Goal: Task Accomplishment & Management: Complete application form

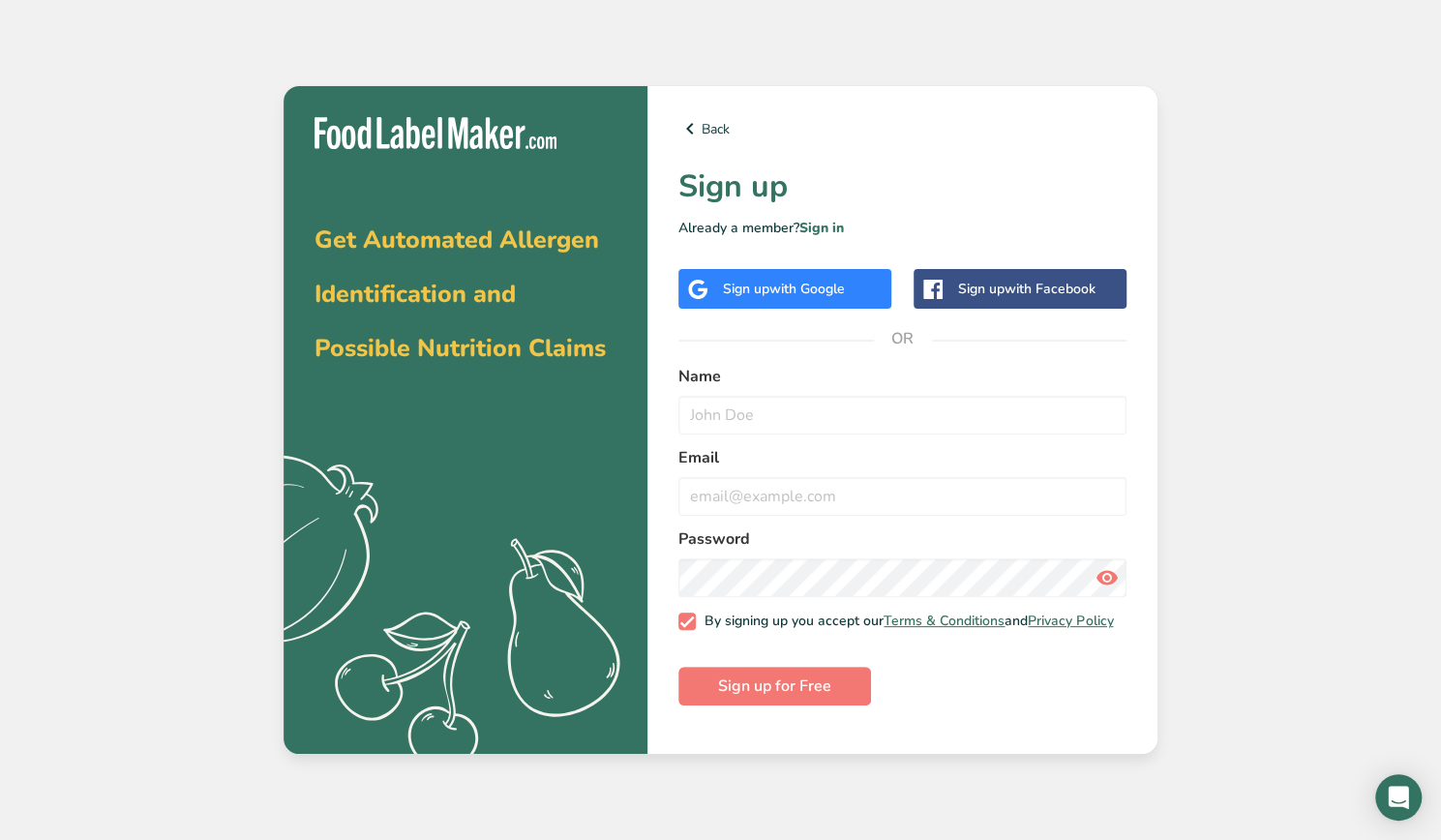
click at [773, 287] on span "with Google" at bounding box center [807, 289] width 75 height 19
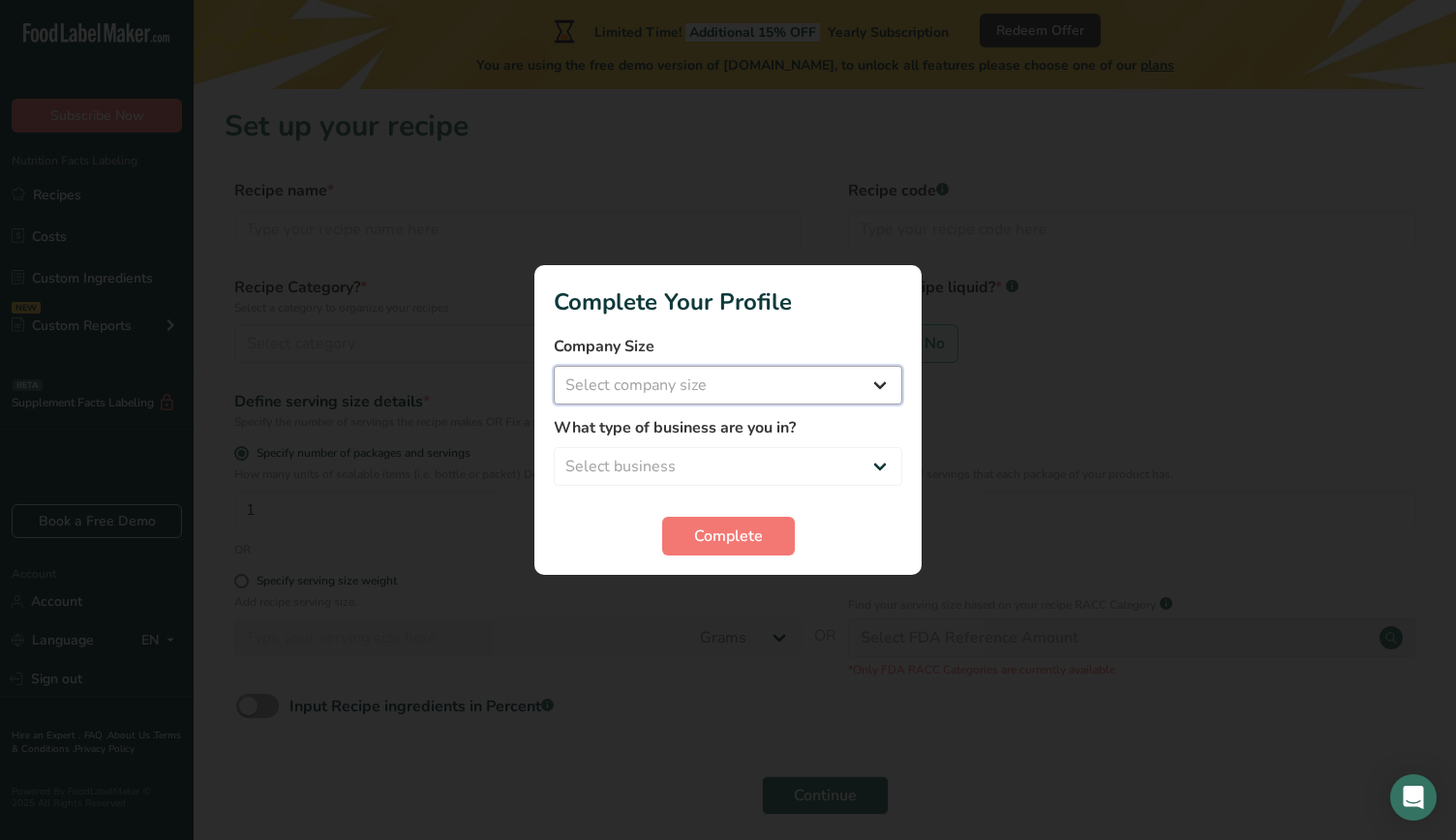
click at [728, 392] on select "Select company size Fewer than 10 Employees 10 to 50 Employees 51 to 500 Employ…" at bounding box center [728, 384] width 349 height 39
select select "1"
click at [554, 365] on select "Select company size Fewer than 10 Employees 10 to 50 Employees 51 to 500 Employ…" at bounding box center [728, 384] width 349 height 39
click at [696, 453] on select "Select business Packaged Food Manufacturer Restaurant & Cafe Bakery Meal Plans …" at bounding box center [728, 466] width 349 height 39
select select "3"
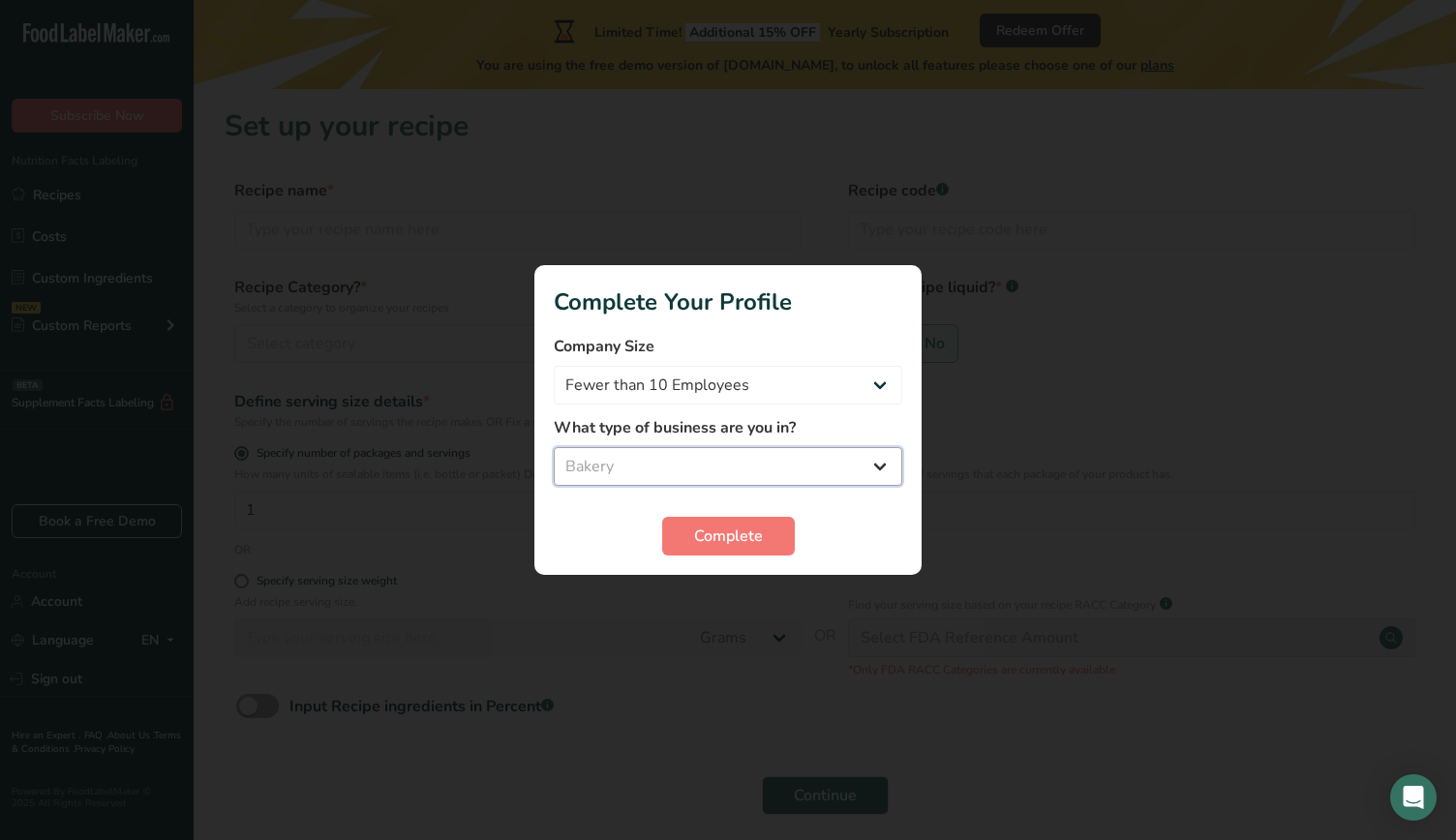
click at [554, 447] on select "Select business Packaged Food Manufacturer Restaurant & Cafe Bakery Meal Plans …" at bounding box center [728, 466] width 349 height 39
click at [705, 530] on span "Complete" at bounding box center [728, 535] width 69 height 23
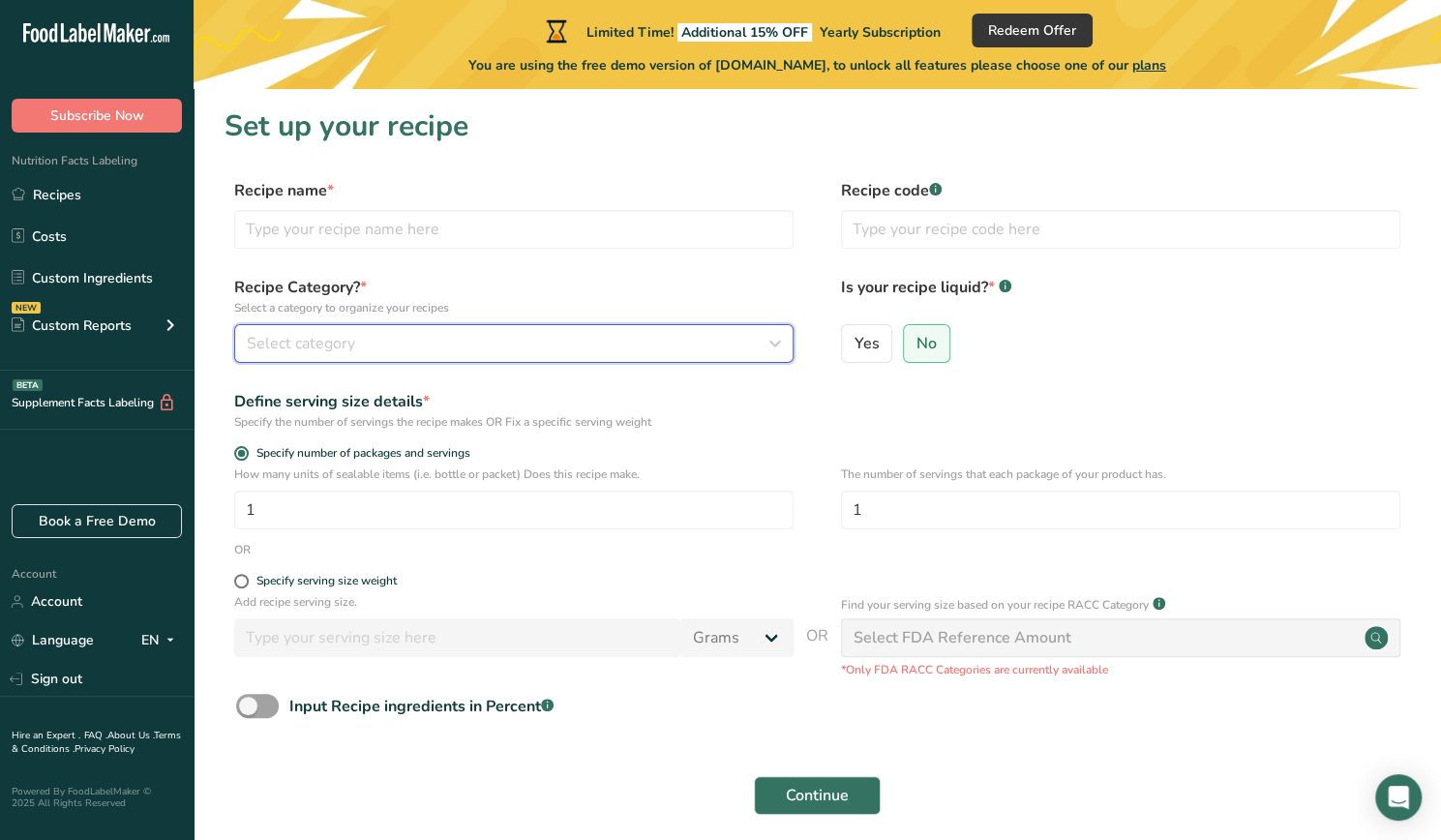
click at [443, 361] on button "Select category" at bounding box center [513, 344] width 559 height 39
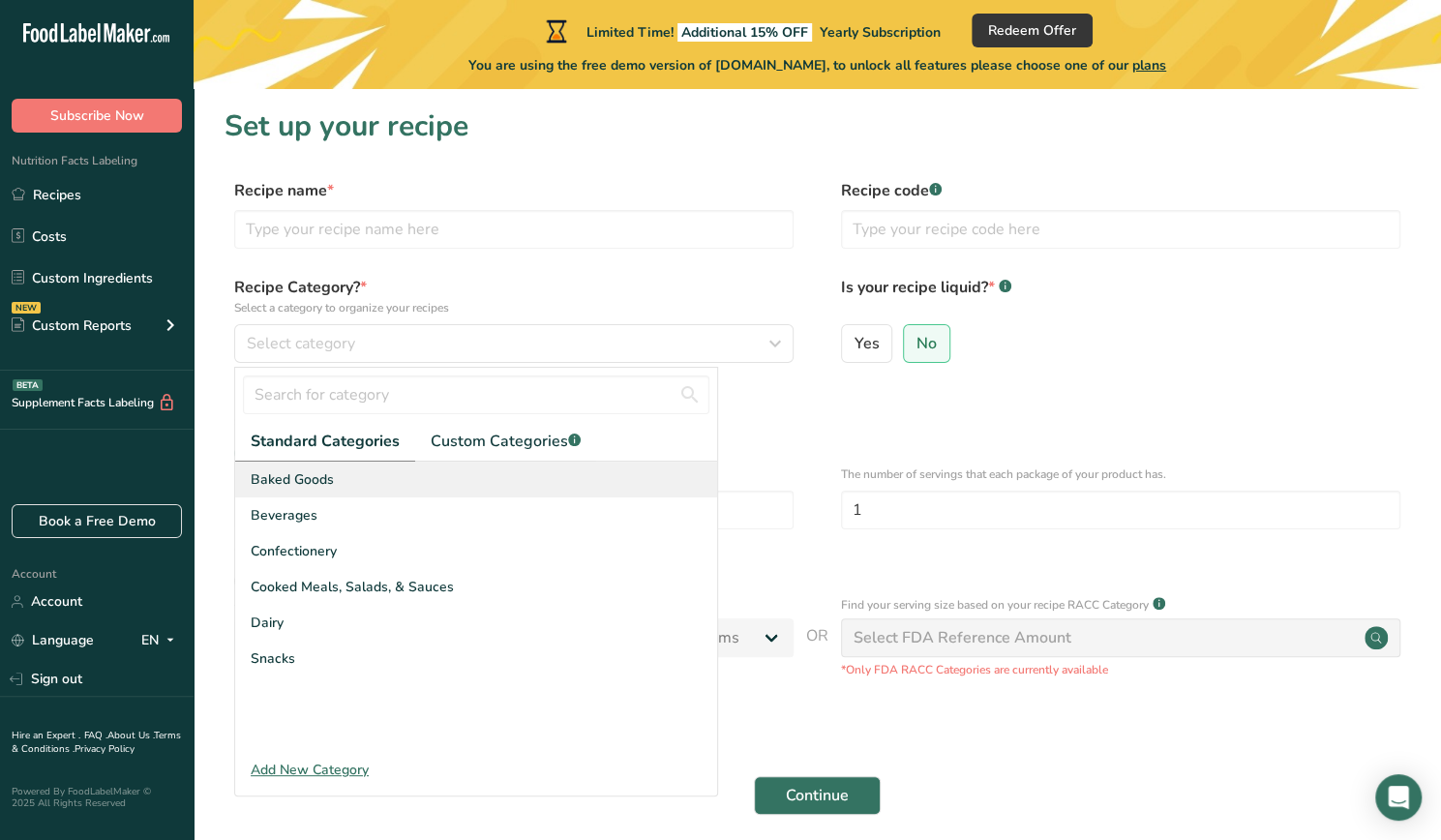
click at [358, 474] on div "Baked Goods" at bounding box center [476, 480] width 482 height 36
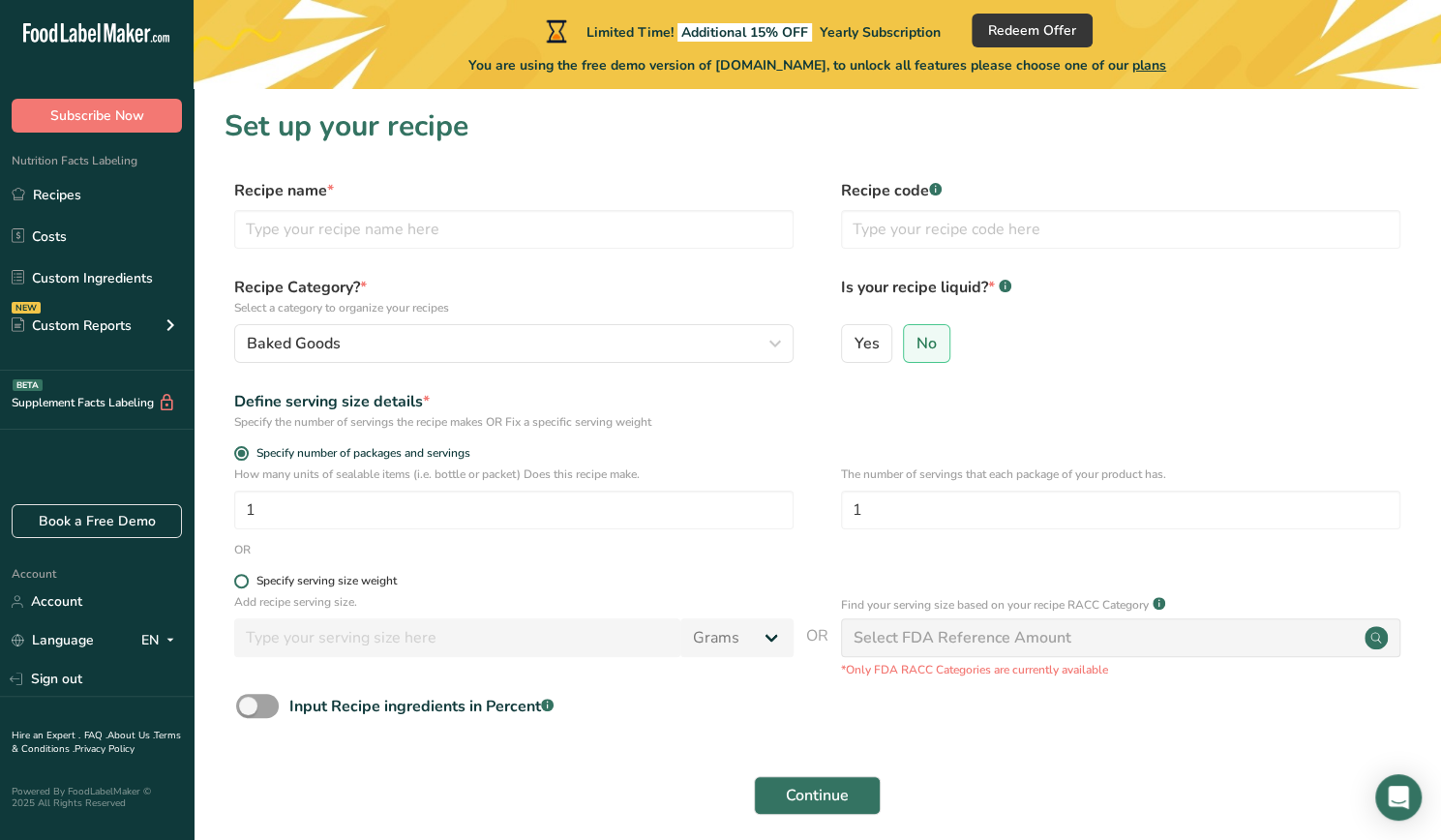
click at [315, 583] on div "Specify serving size weight" at bounding box center [326, 581] width 140 height 15
click at [247, 583] on input "Specify serving size weight" at bounding box center [240, 581] width 13 height 13
radio input "true"
radio input "false"
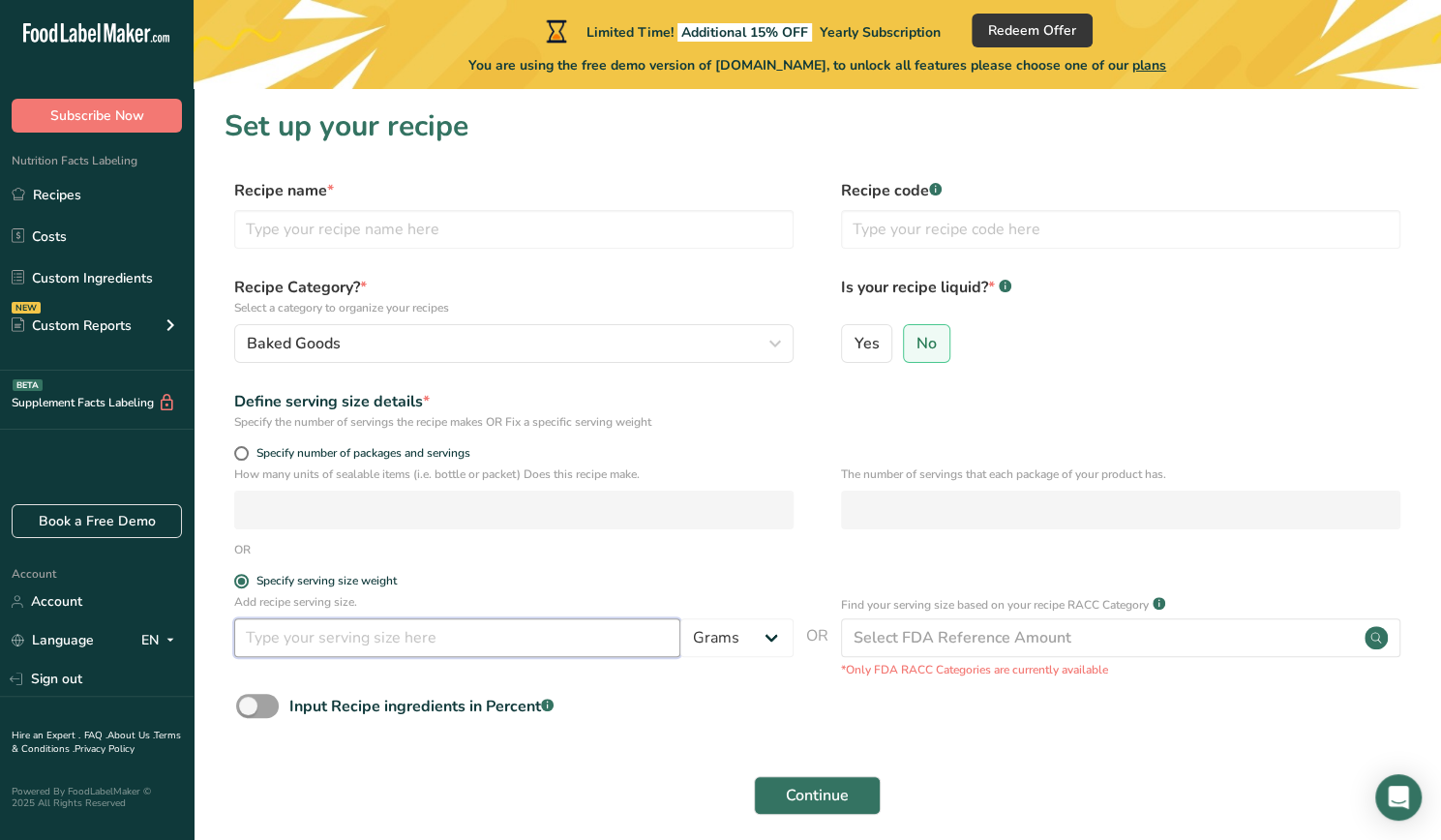
click at [338, 646] on input "number" at bounding box center [457, 637] width 446 height 39
type input "1"
click at [714, 630] on select "Grams kg mg mcg lb oz l mL fl oz tbsp tsp cup qt gallon" at bounding box center [737, 637] width 113 height 39
click at [666, 719] on div "Input Recipe ingredients in Percent .a-a{fill:#347362;}.b-a{fill:#fff;}" at bounding box center [817, 714] width 1186 height 40
click at [244, 457] on span at bounding box center [241, 453] width 15 height 15
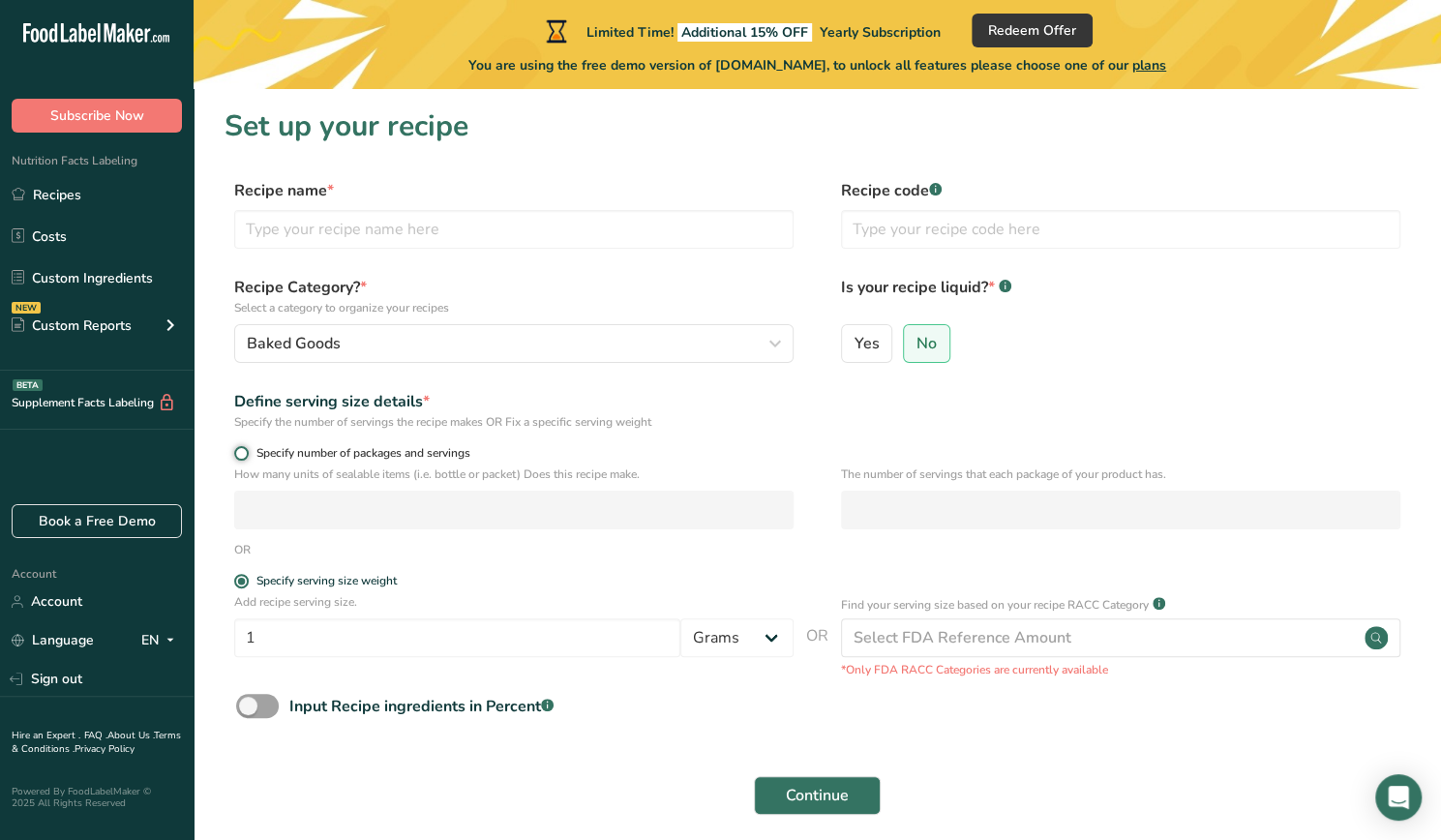
click at [244, 457] on input "Specify number of packages and servings" at bounding box center [240, 453] width 13 height 13
radio input "true"
radio input "false"
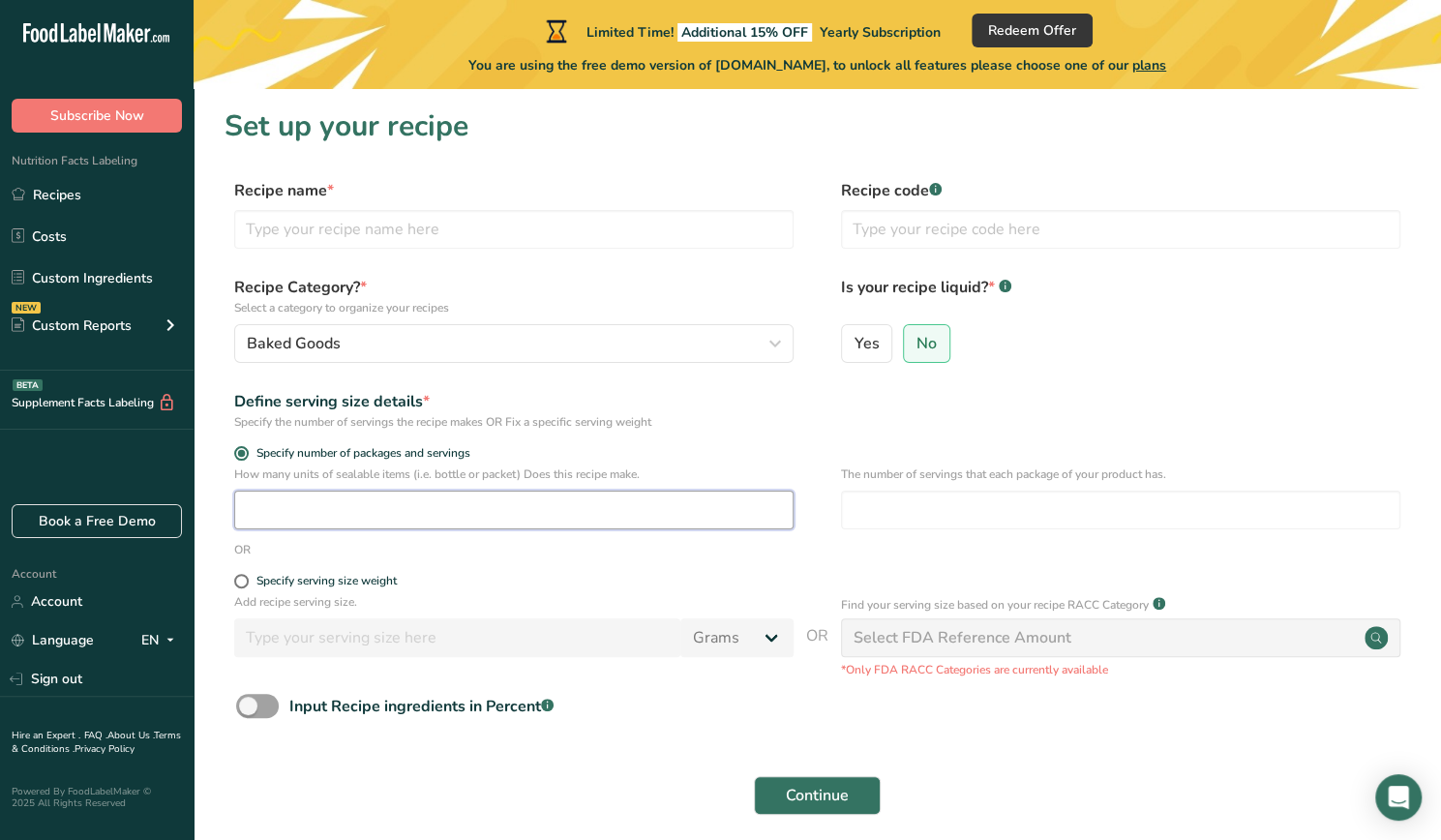
click at [312, 512] on input "number" at bounding box center [513, 509] width 559 height 39
type input "1"
click at [536, 589] on div "Specify serving size weight" at bounding box center [513, 583] width 559 height 19
click at [1023, 521] on input "number" at bounding box center [1120, 509] width 559 height 39
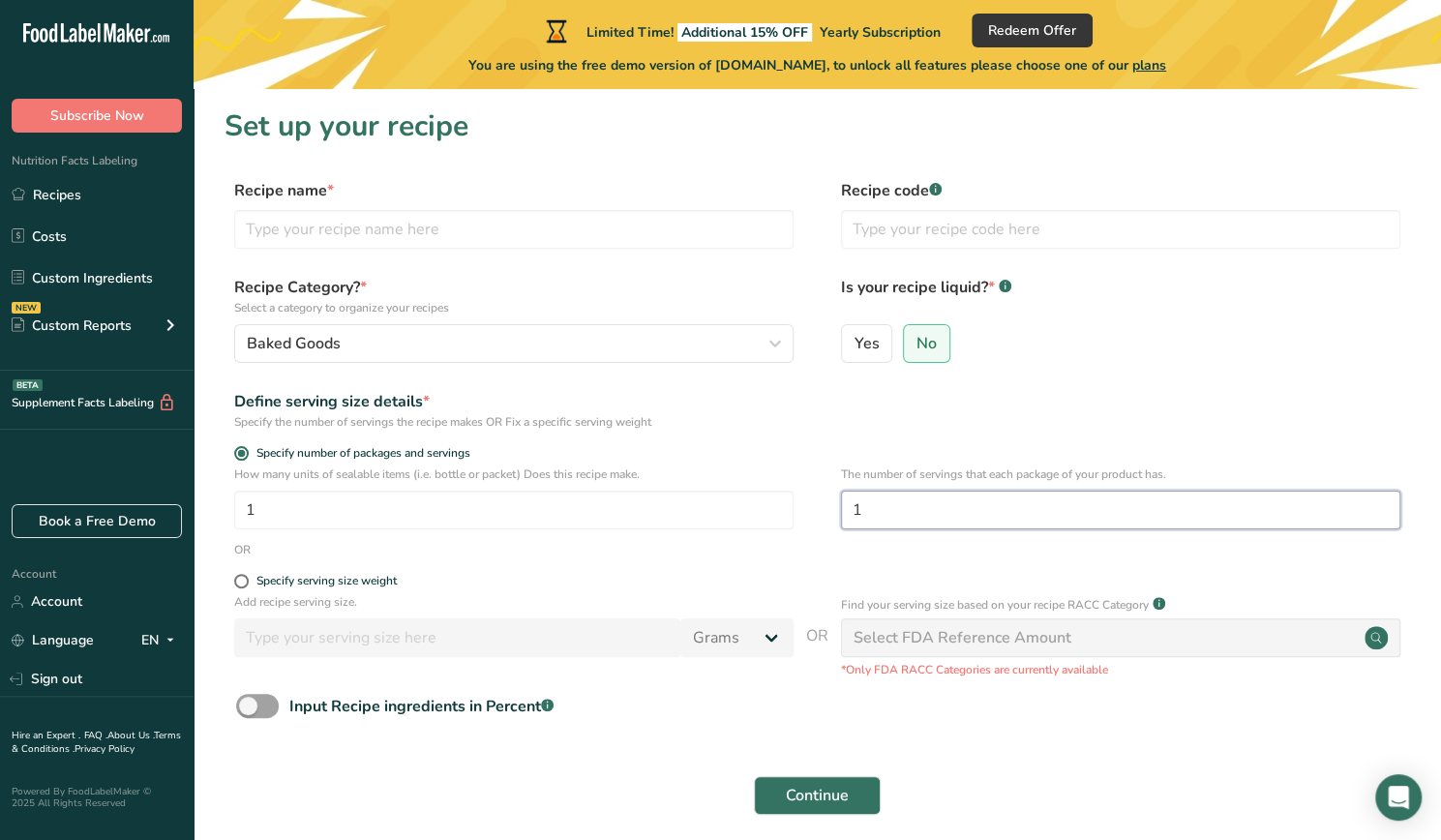
type input "1"
click at [918, 415] on div "Define serving size details * Specify the number of servings the recipe makes O…" at bounding box center [817, 410] width 1186 height 41
click at [325, 524] on input "1" at bounding box center [513, 509] width 559 height 39
type input "15"
click at [497, 559] on form "Recipe name * Recipe code .a-a{fill:#347362;}.b-a{fill:#fff;} Recipe Category? …" at bounding box center [817, 502] width 1186 height 647
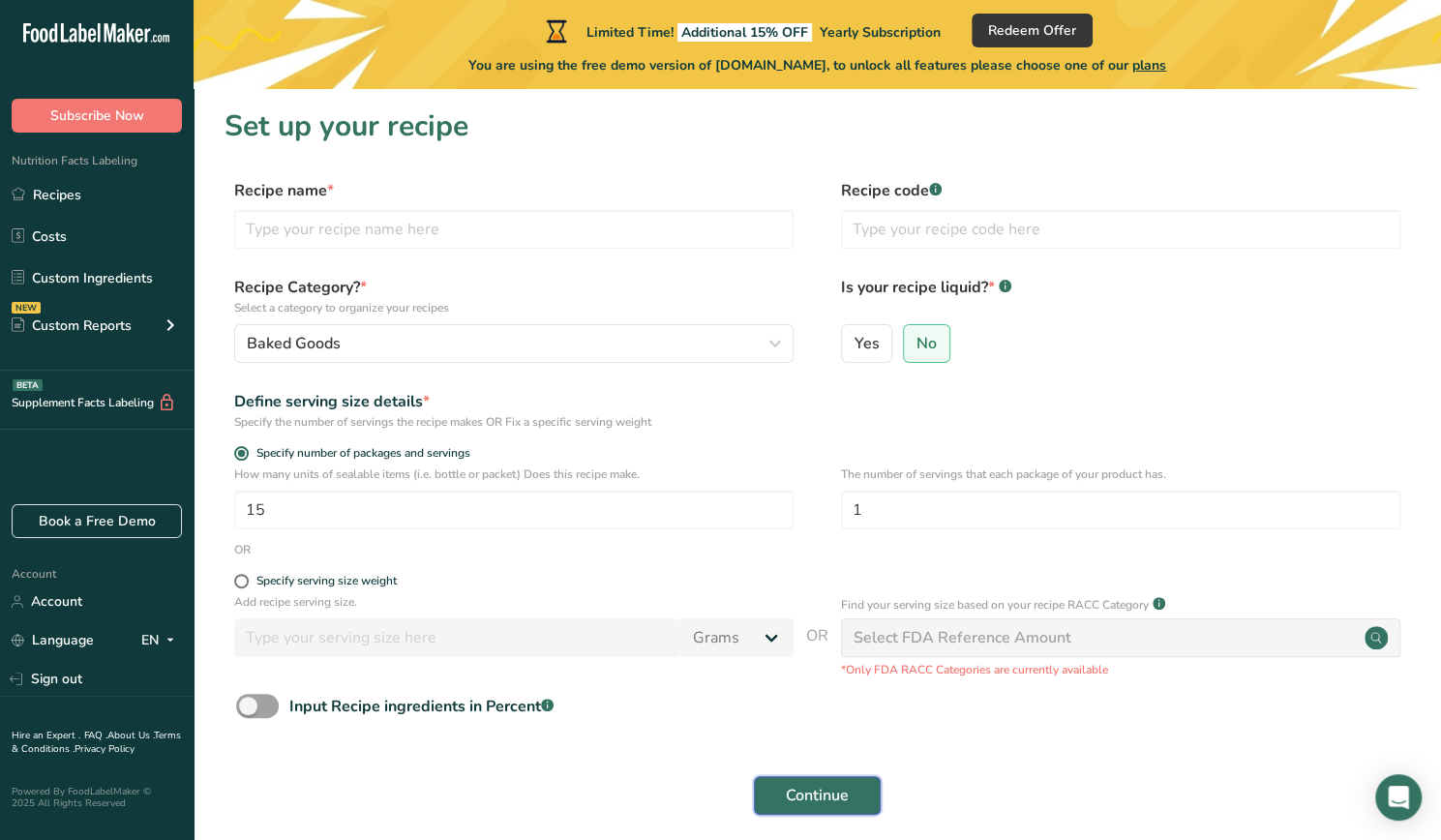
click at [793, 795] on span "Continue" at bounding box center [816, 795] width 63 height 23
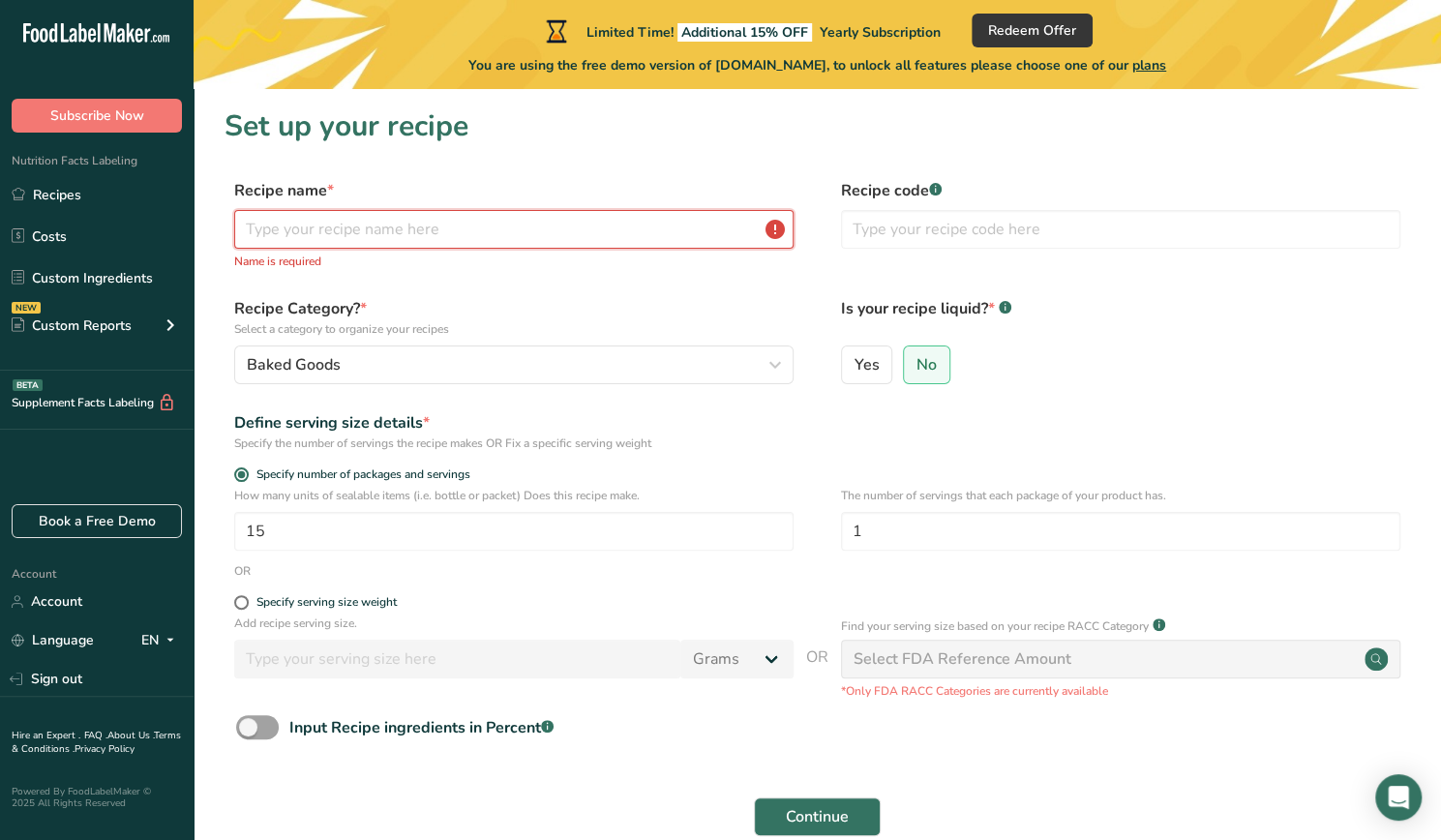
click at [424, 241] on input "text" at bounding box center [513, 229] width 559 height 39
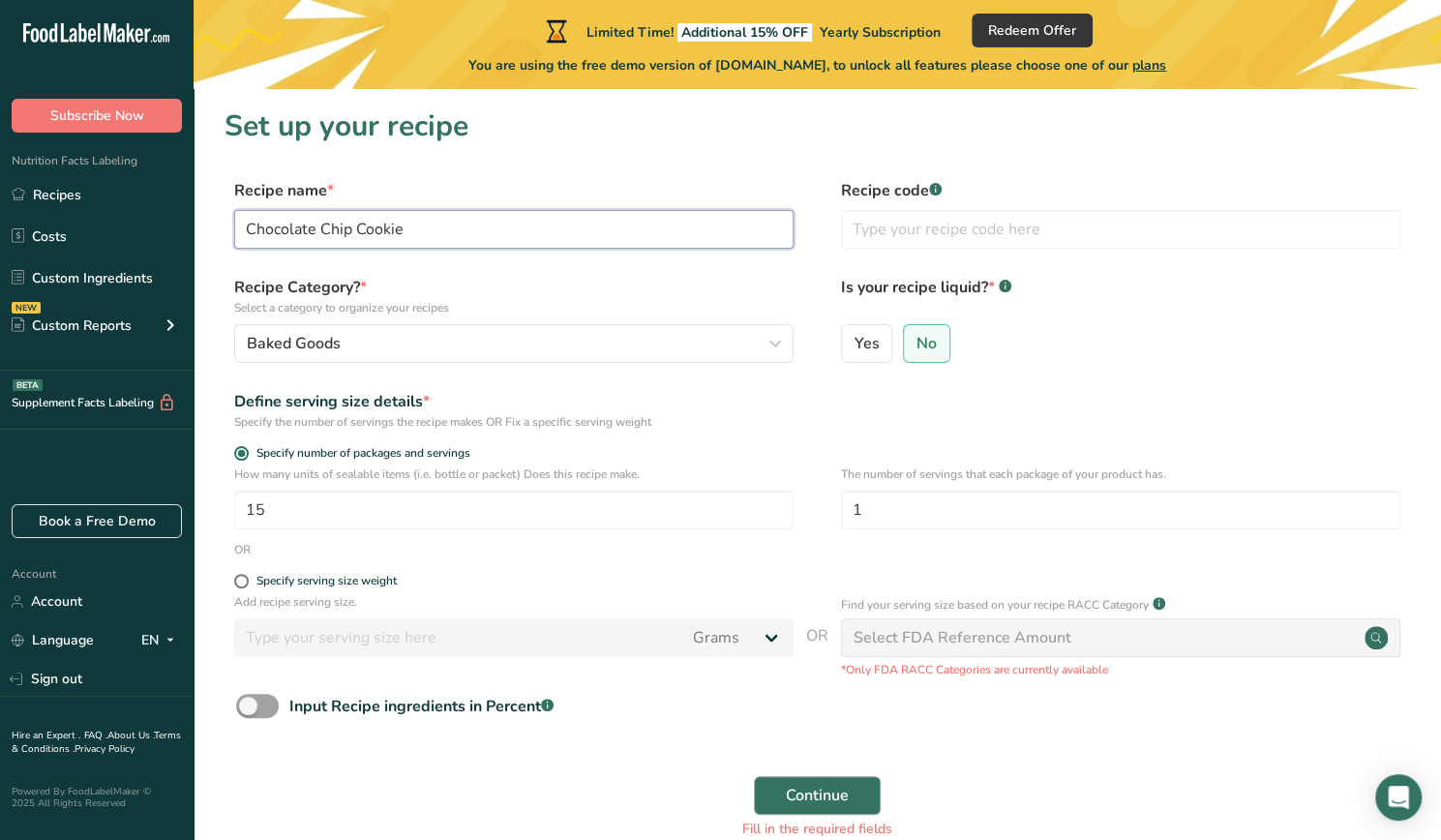
type input "Chocolate Chip Cookie"
click at [770, 788] on button "Continue" at bounding box center [817, 795] width 127 height 39
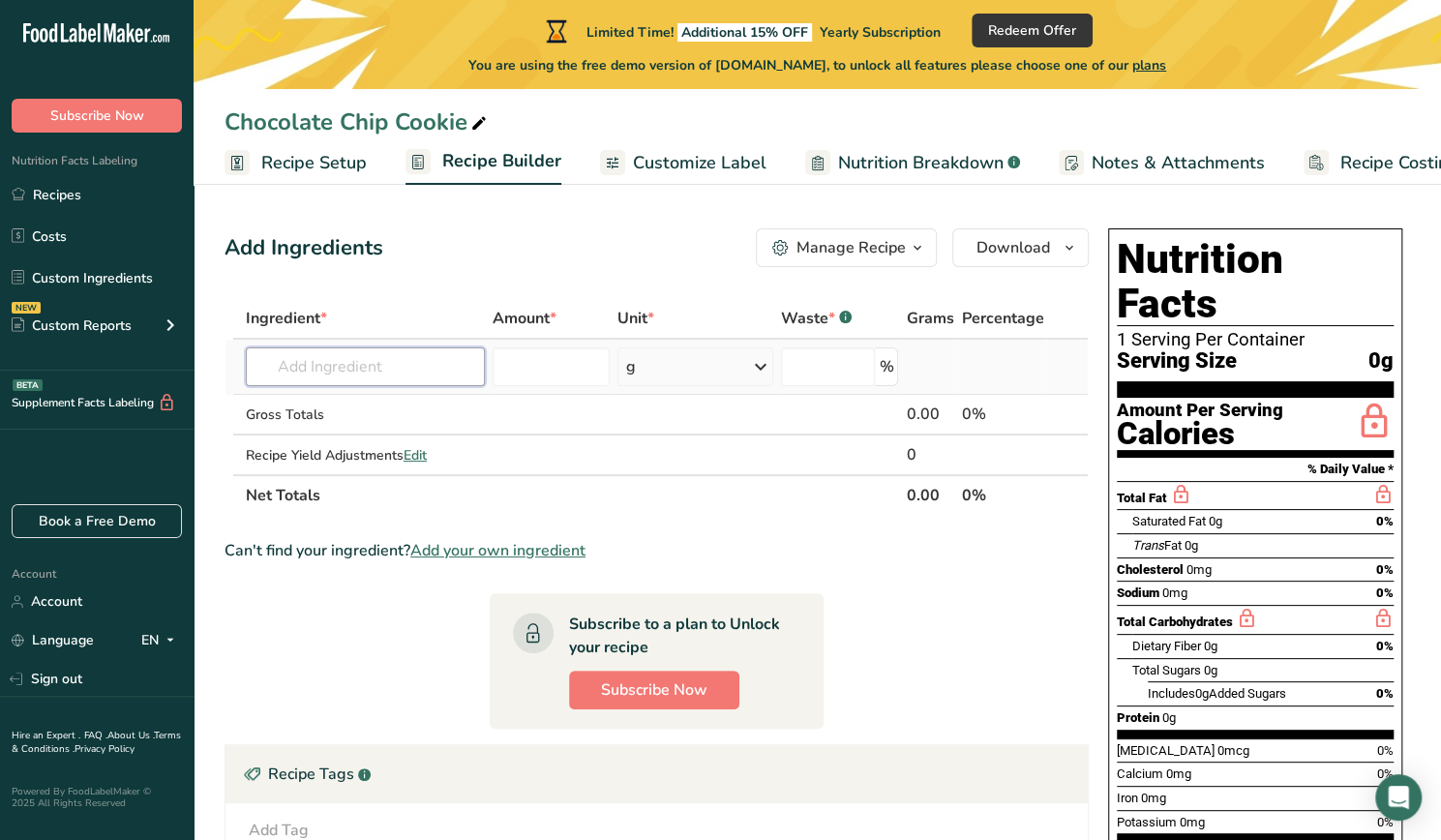
click at [420, 370] on input "text" at bounding box center [365, 366] width 239 height 39
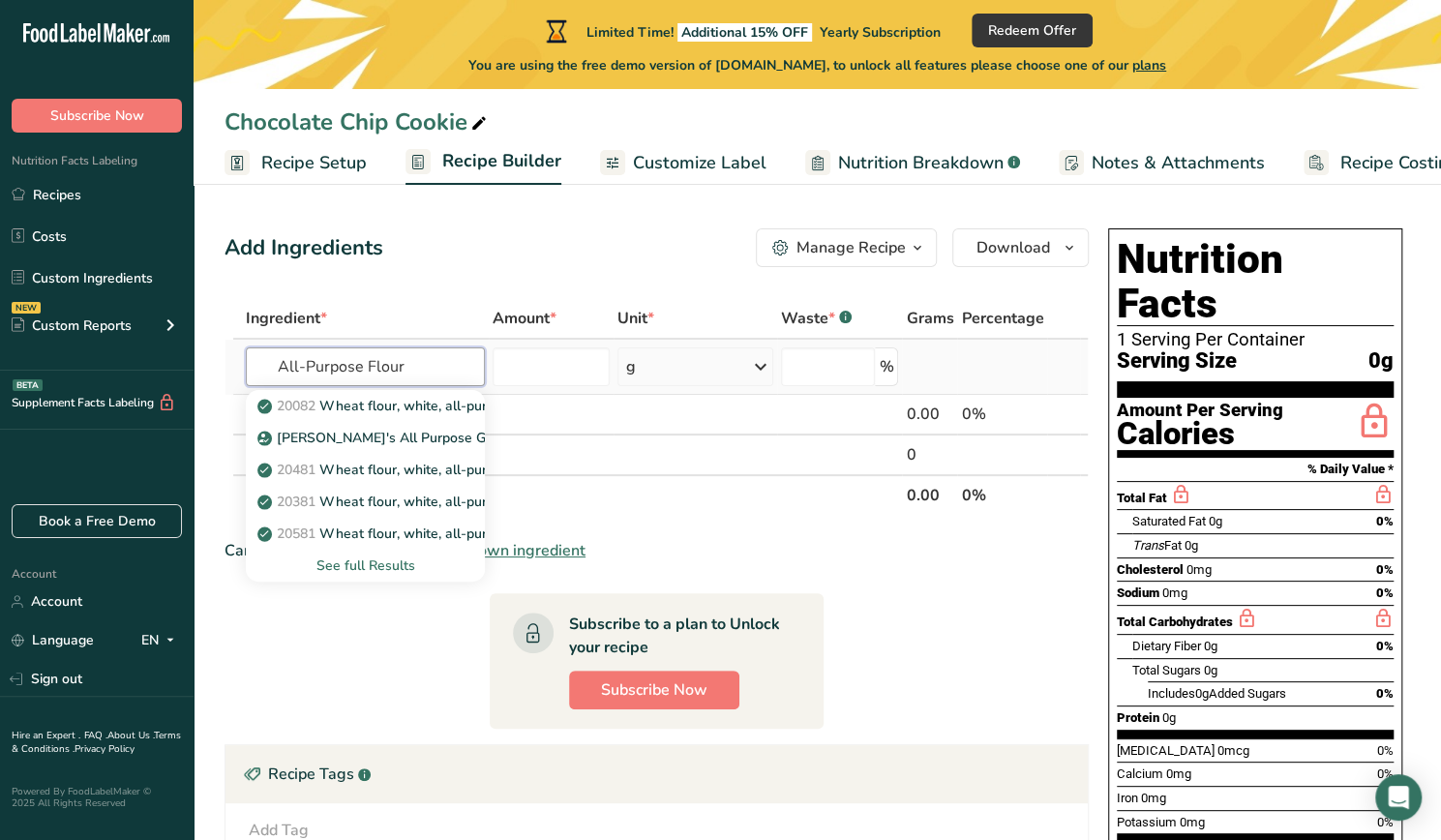
type input "All-Purpose Flour"
click at [379, 565] on div "See full Results" at bounding box center [365, 565] width 209 height 20
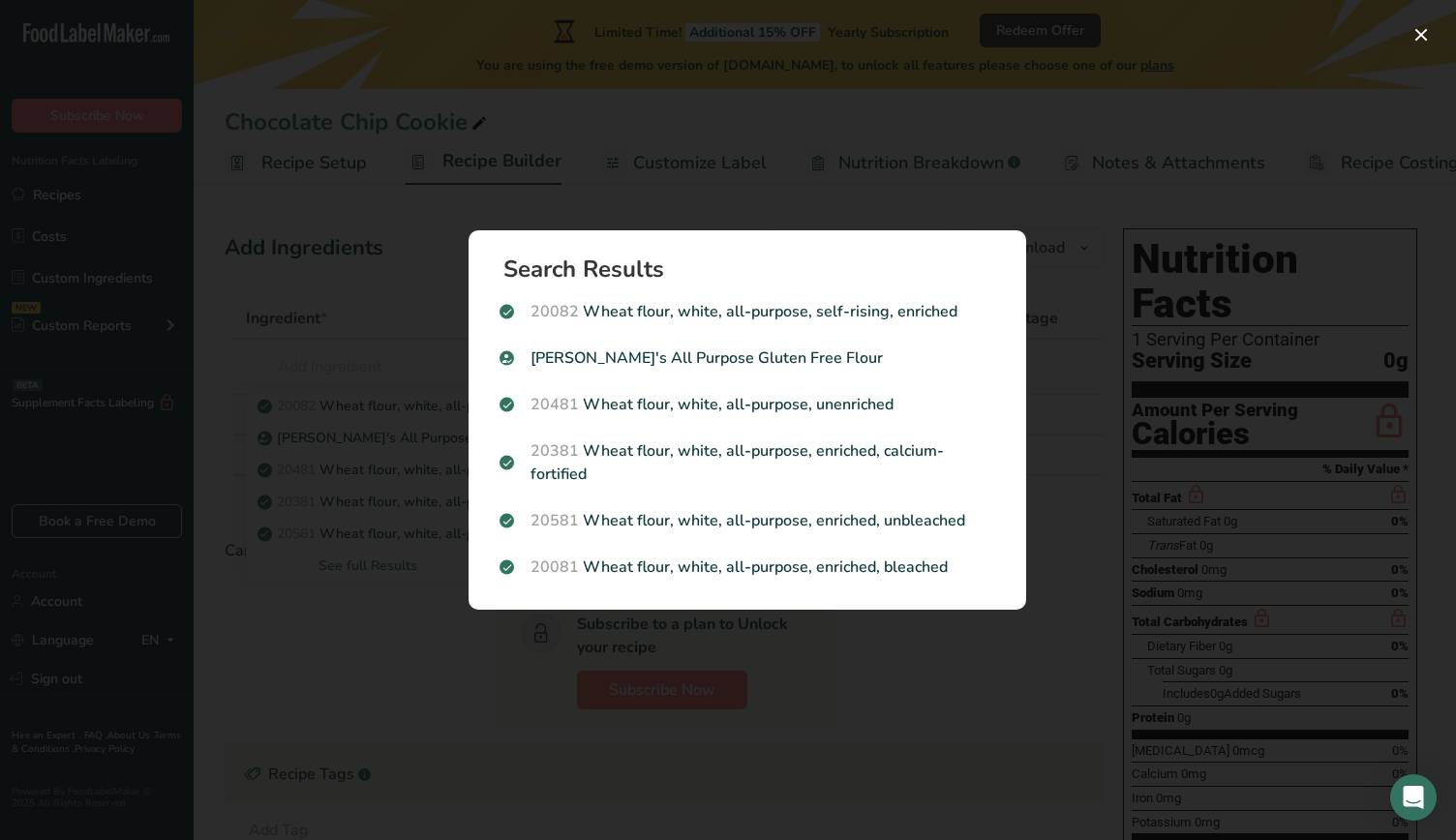
click at [1079, 504] on div "Search results modal" at bounding box center [728, 420] width 1456 height 840
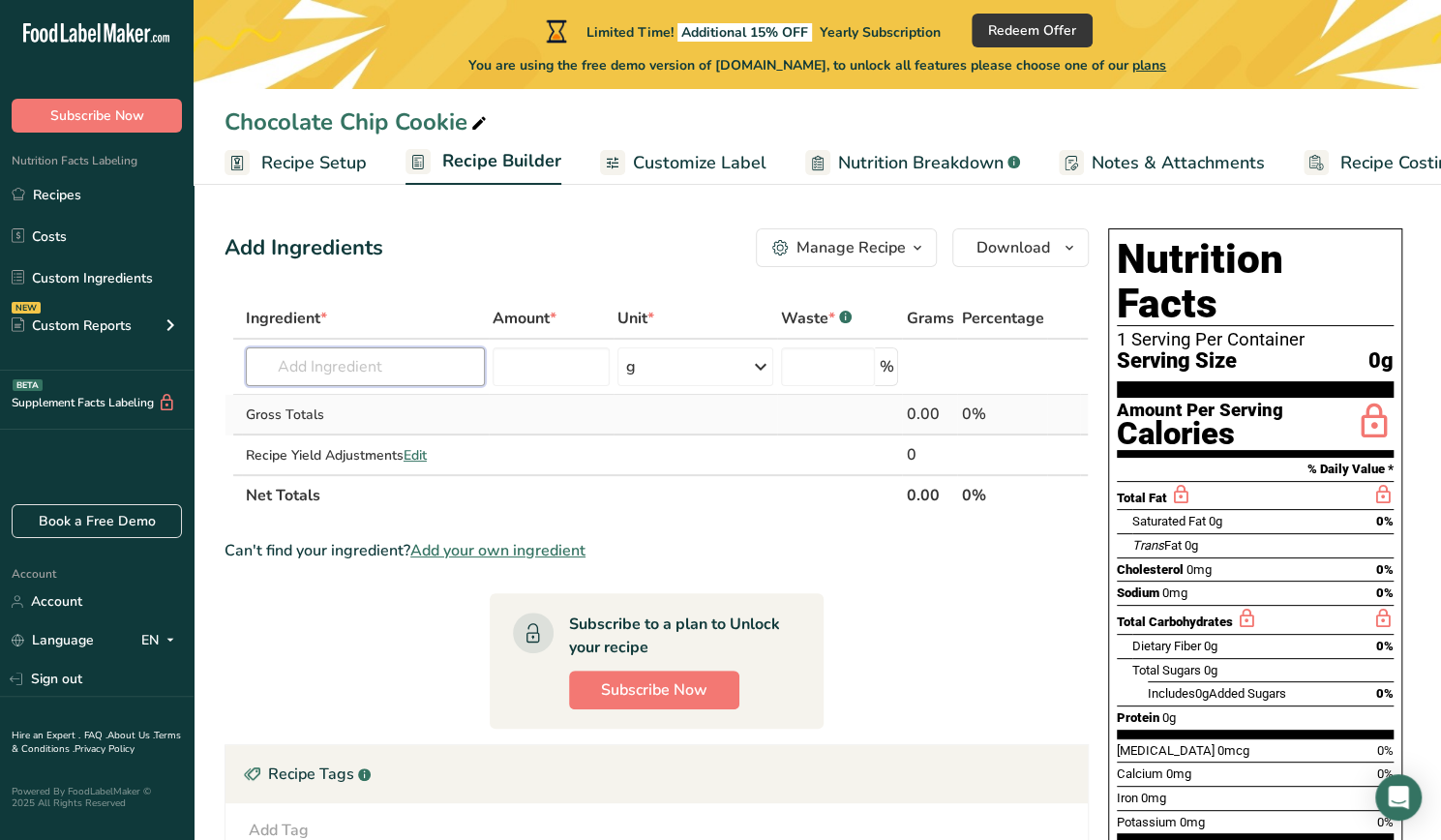
drag, startPoint x: 411, startPoint y: 366, endPoint x: 476, endPoint y: 397, distance: 72.0
click at [411, 368] on input "text" at bounding box center [365, 366] width 239 height 39
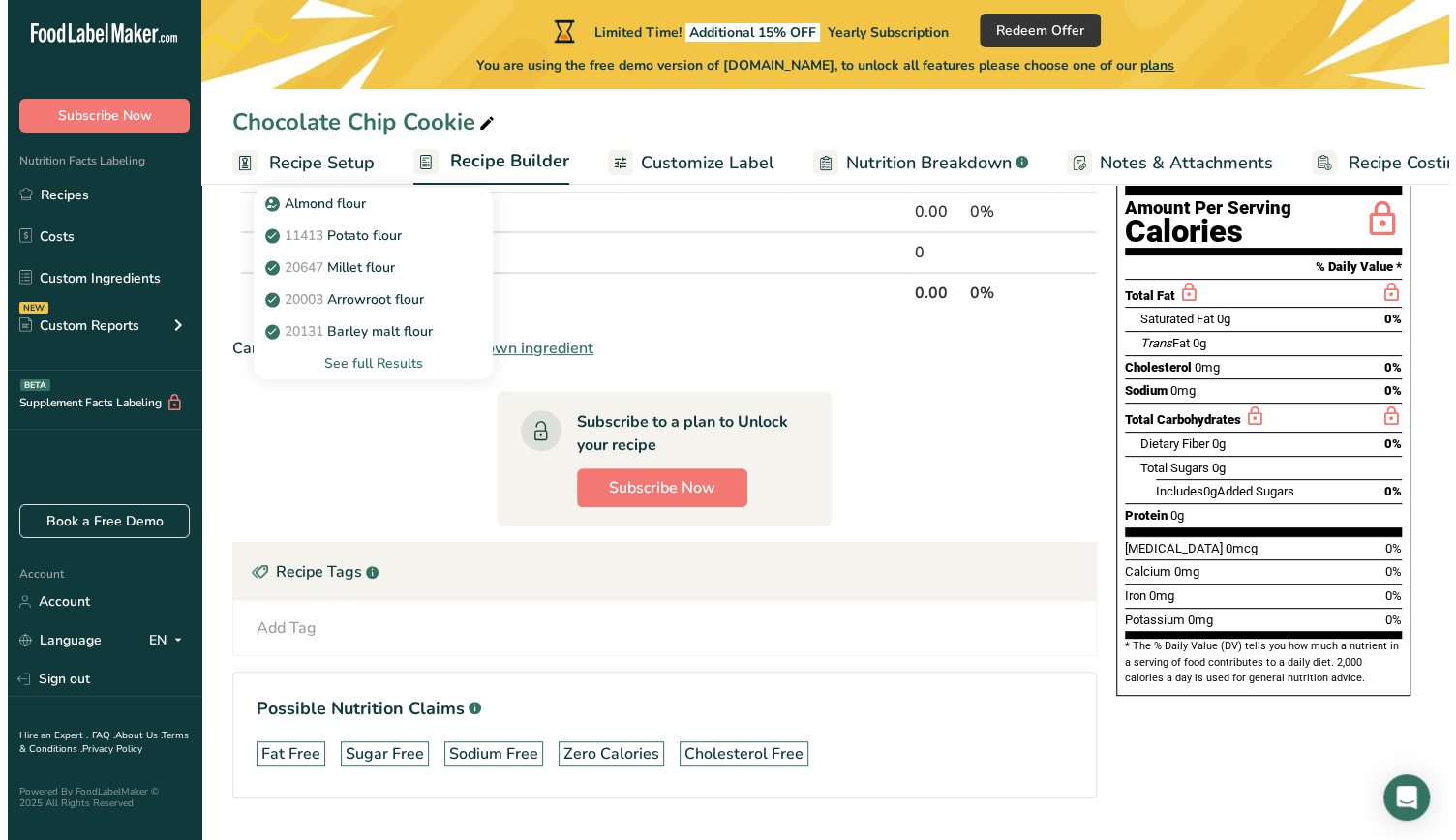
scroll to position [250, 0]
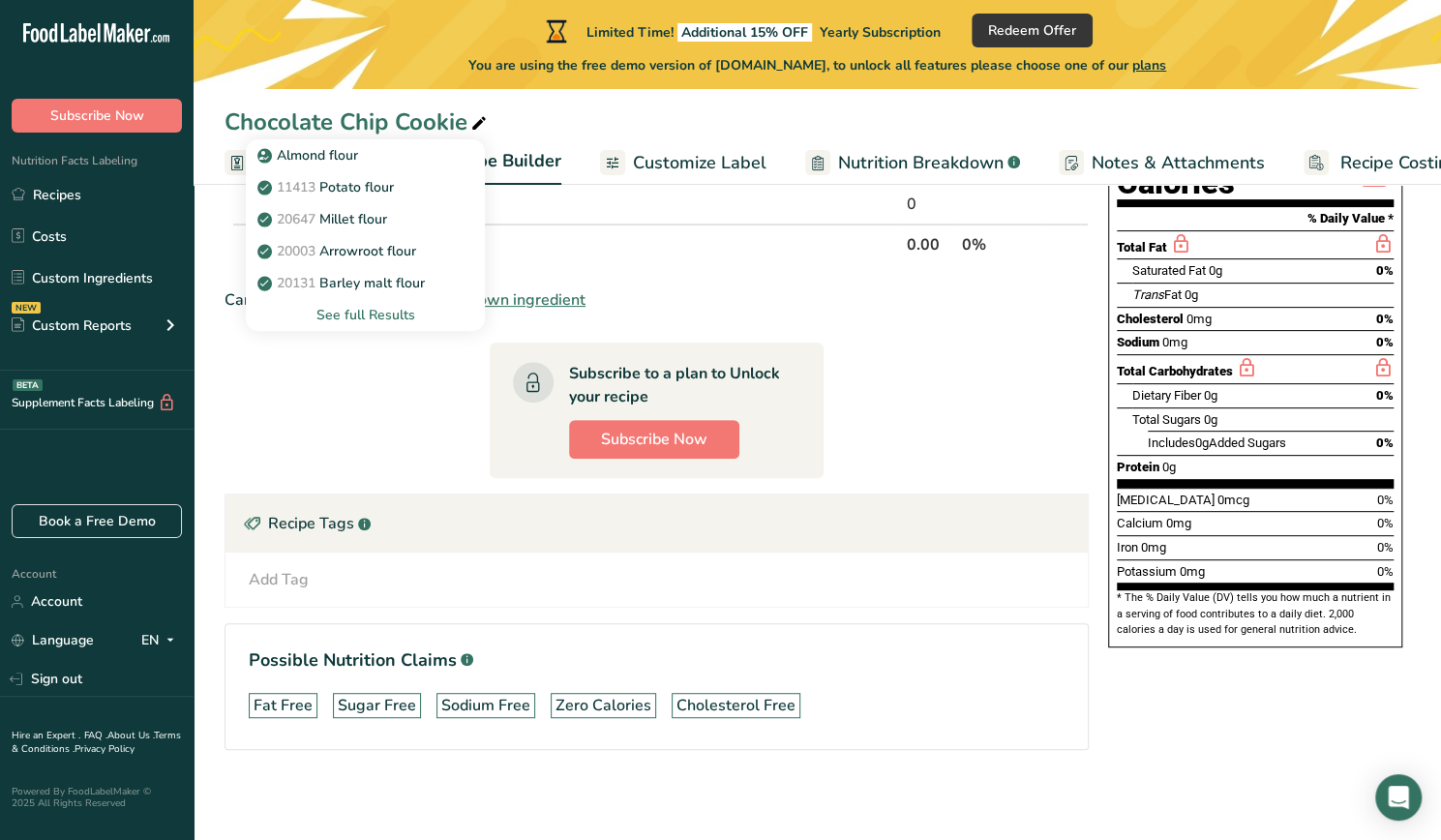
type input "Flour"
click at [381, 322] on div "See full Results" at bounding box center [365, 315] width 209 height 20
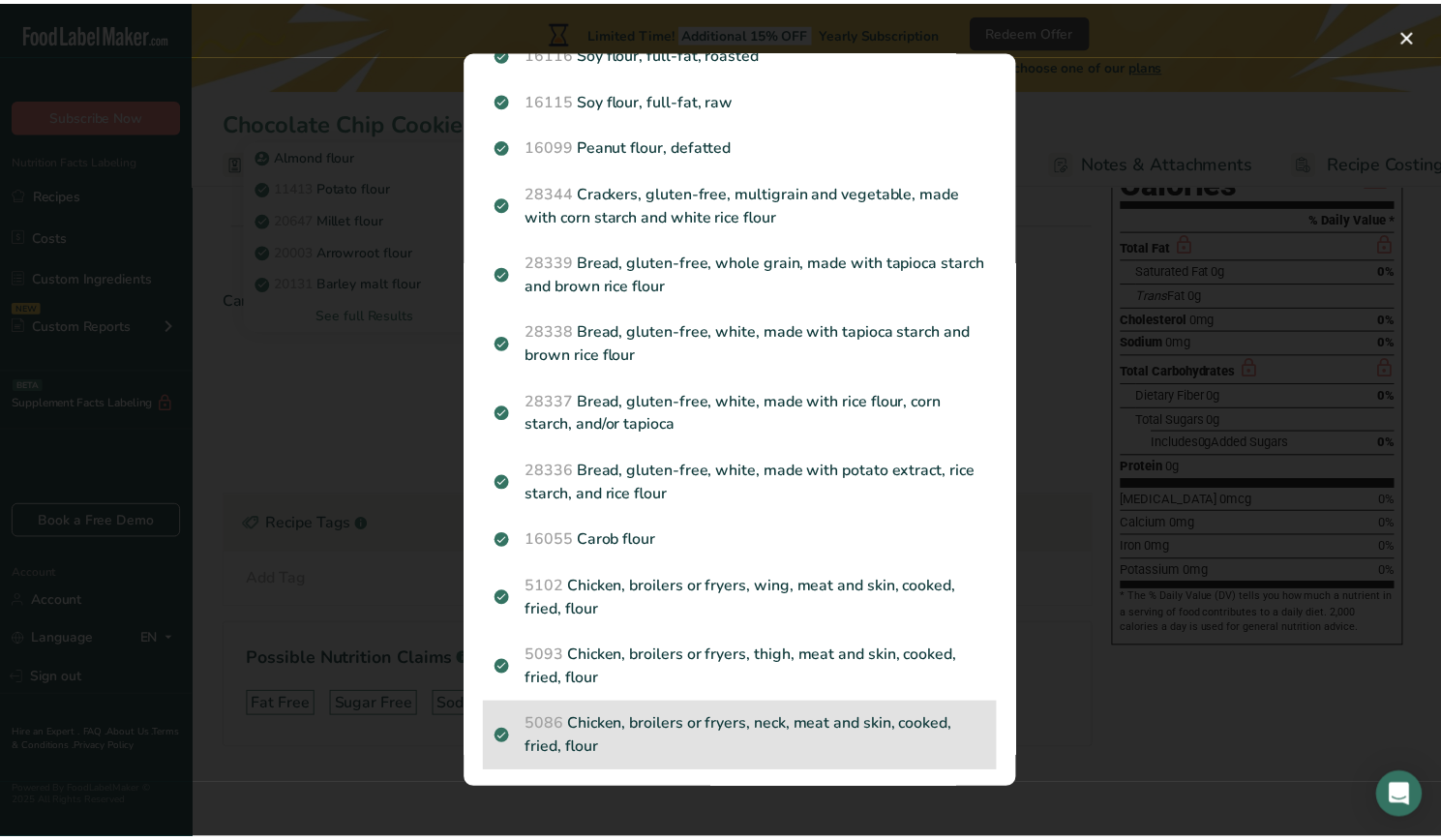
scroll to position [1258, 0]
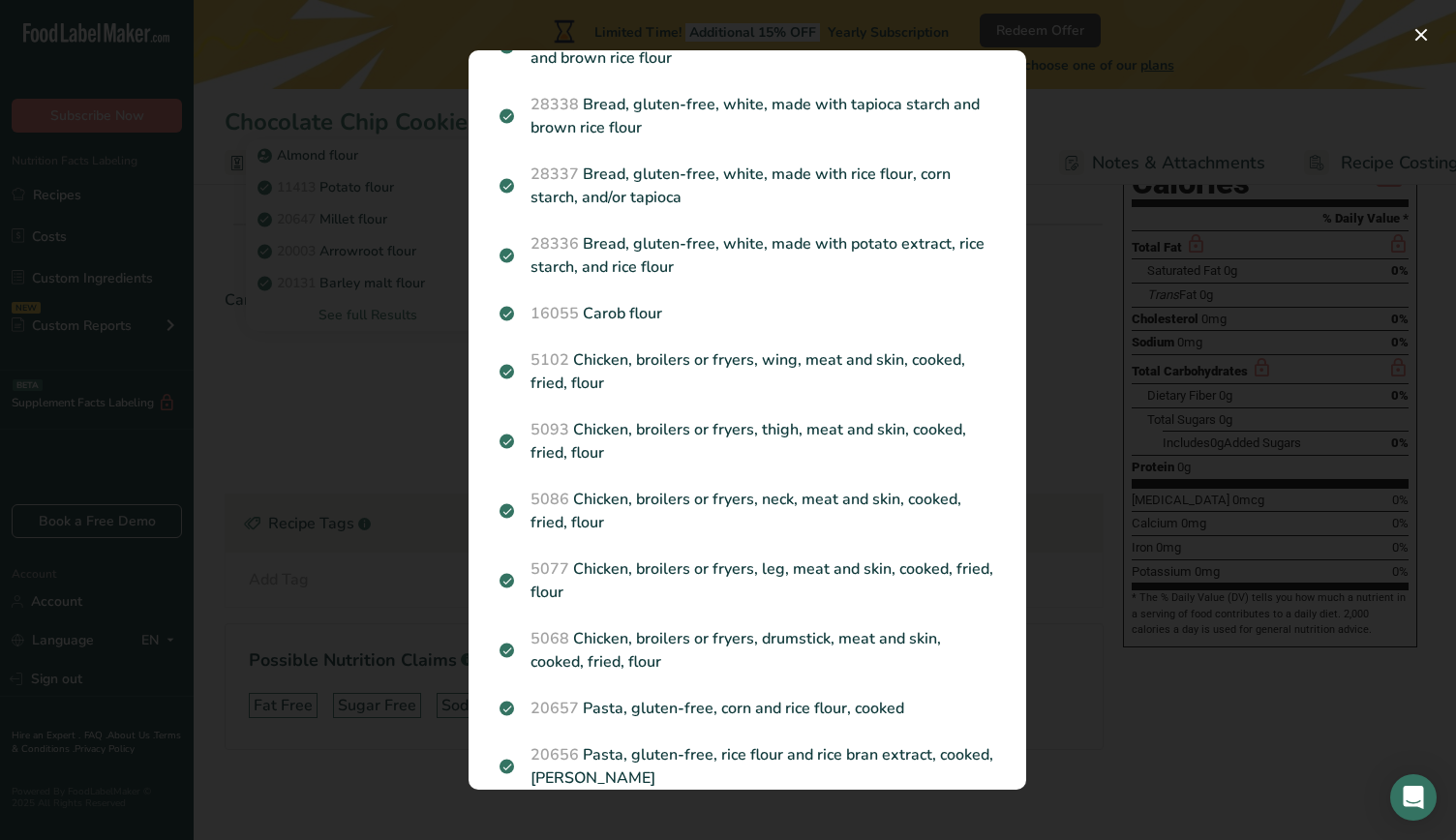
click at [337, 423] on div "Search results modal" at bounding box center [728, 420] width 1456 height 840
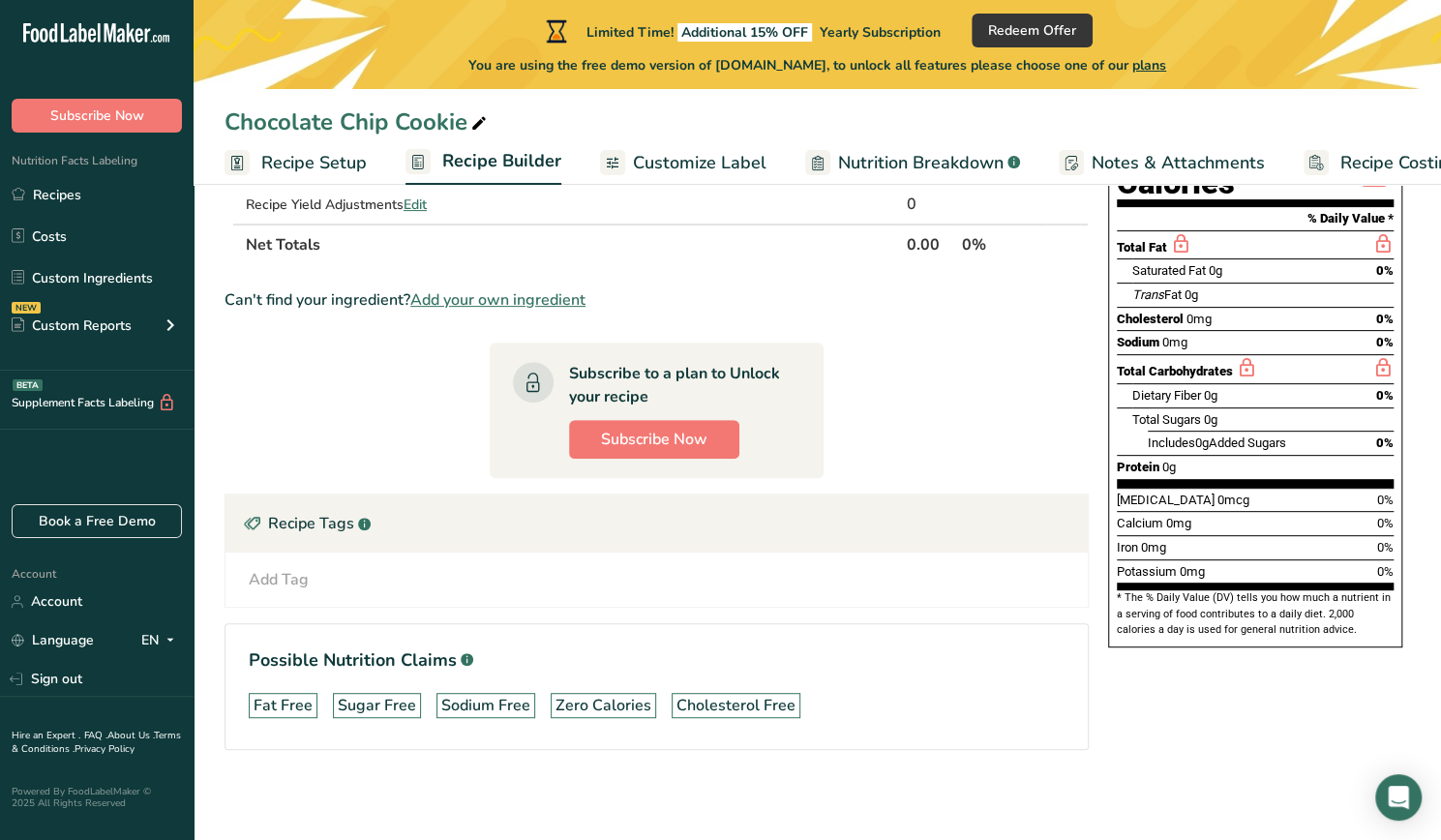
scroll to position [0, 0]
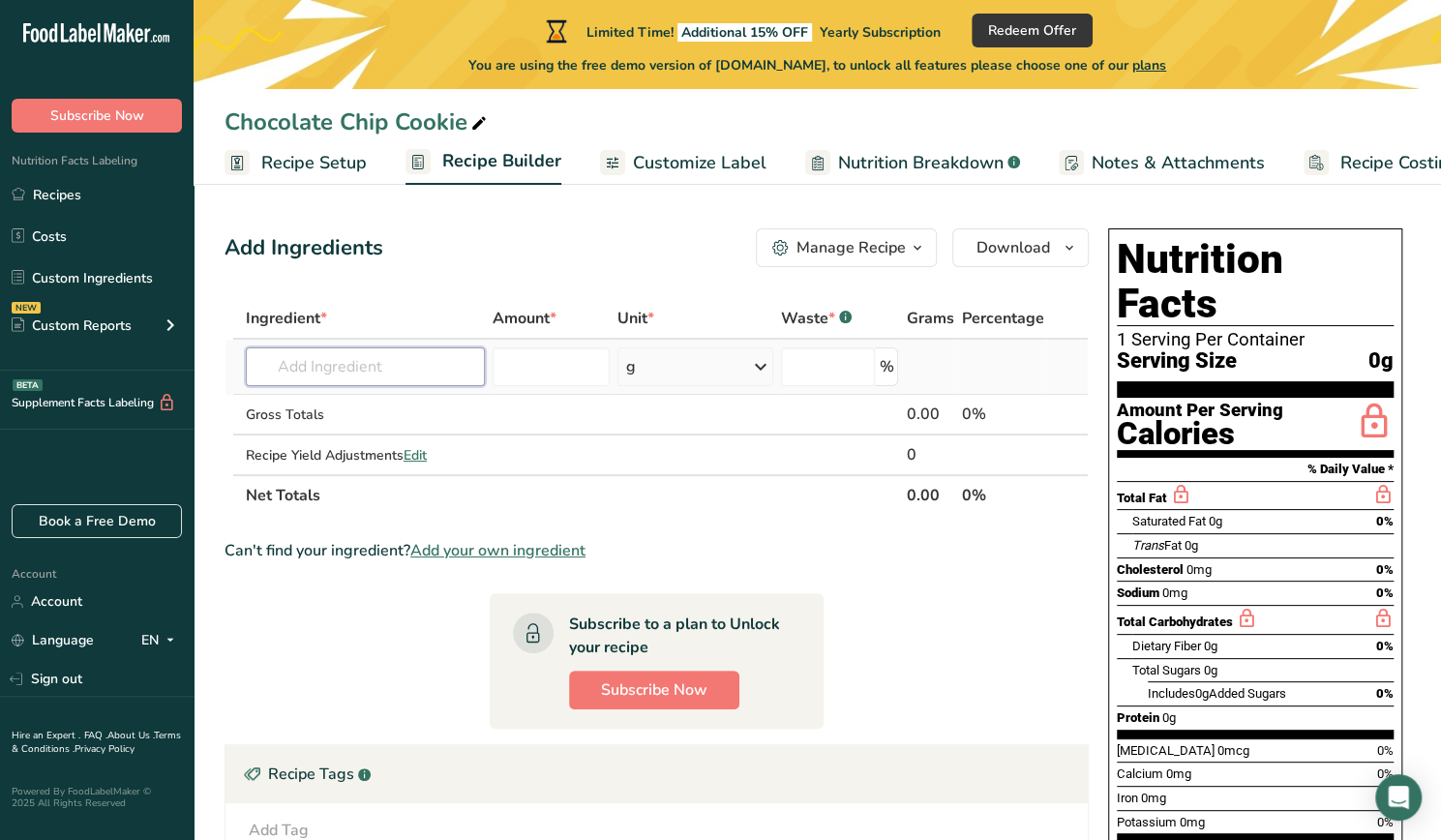
click at [361, 368] on input "text" at bounding box center [365, 366] width 239 height 39
type input "A"
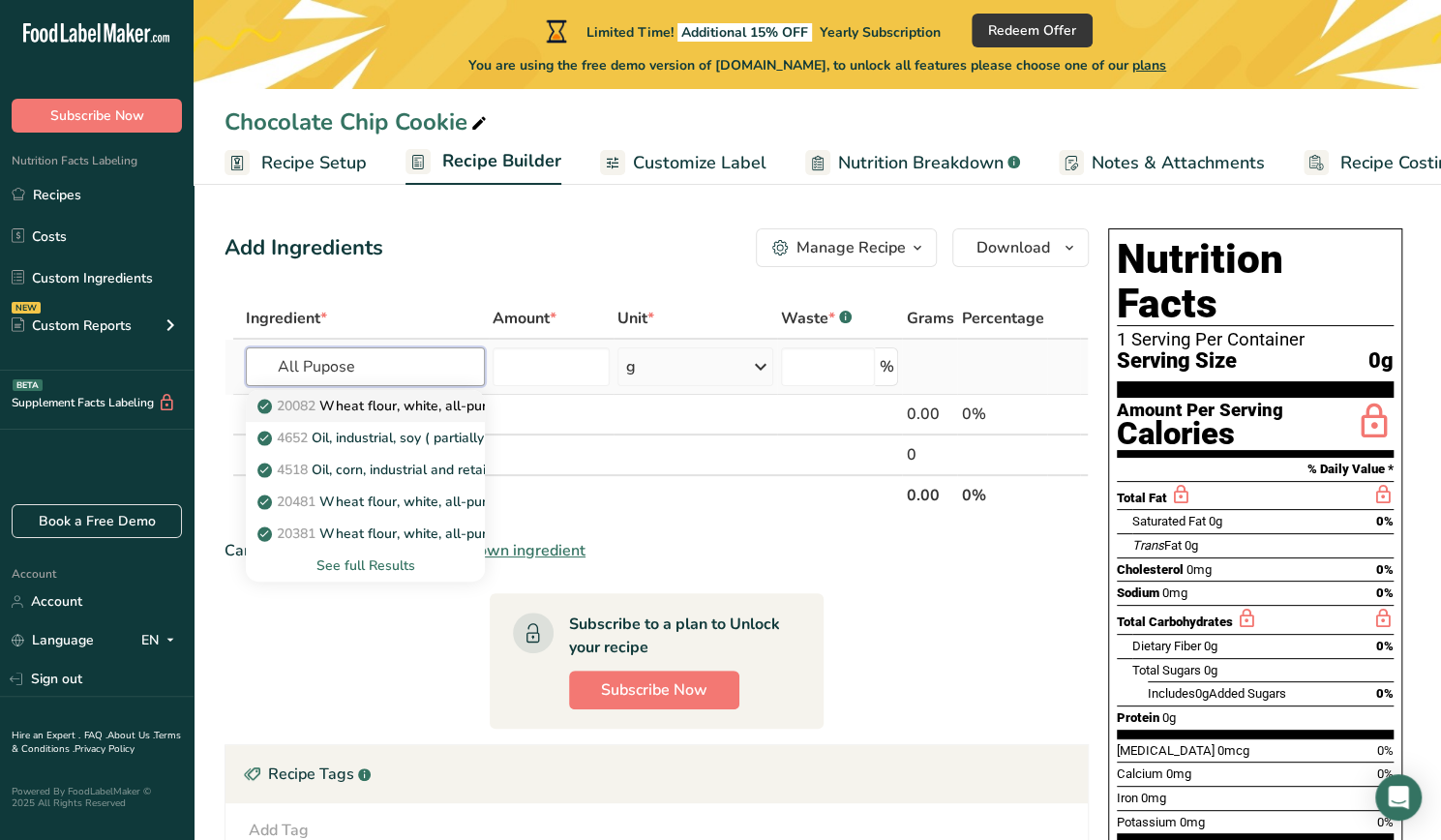
type input "All Pupose"
click at [396, 409] on p "20082 Wheat flour, white, all-purpose, self-rising, enriched" at bounding box center [453, 406] width 384 height 20
type input "Wheat flour, white, all-purpose, self-rising, enriched"
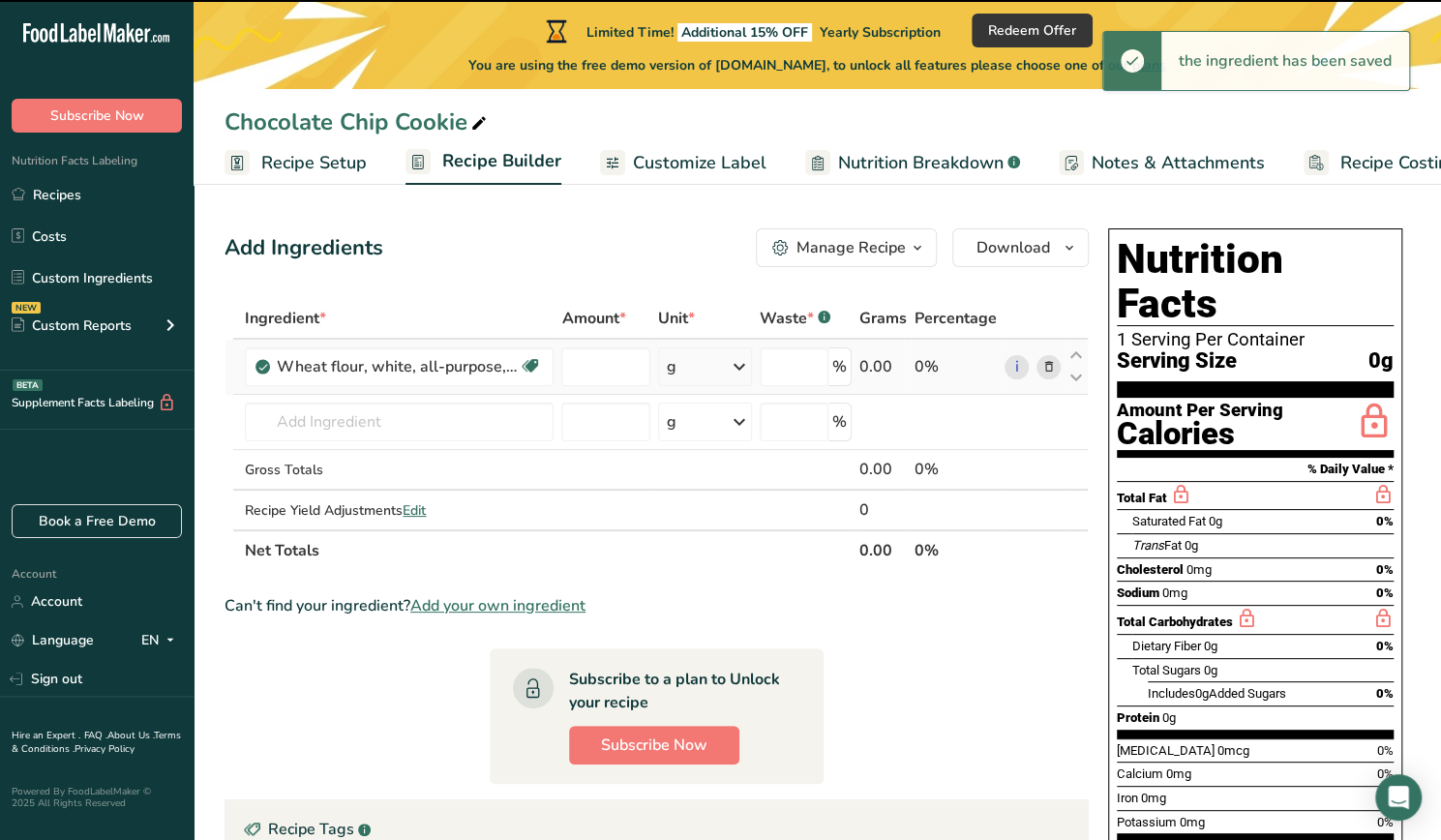
type input "0"
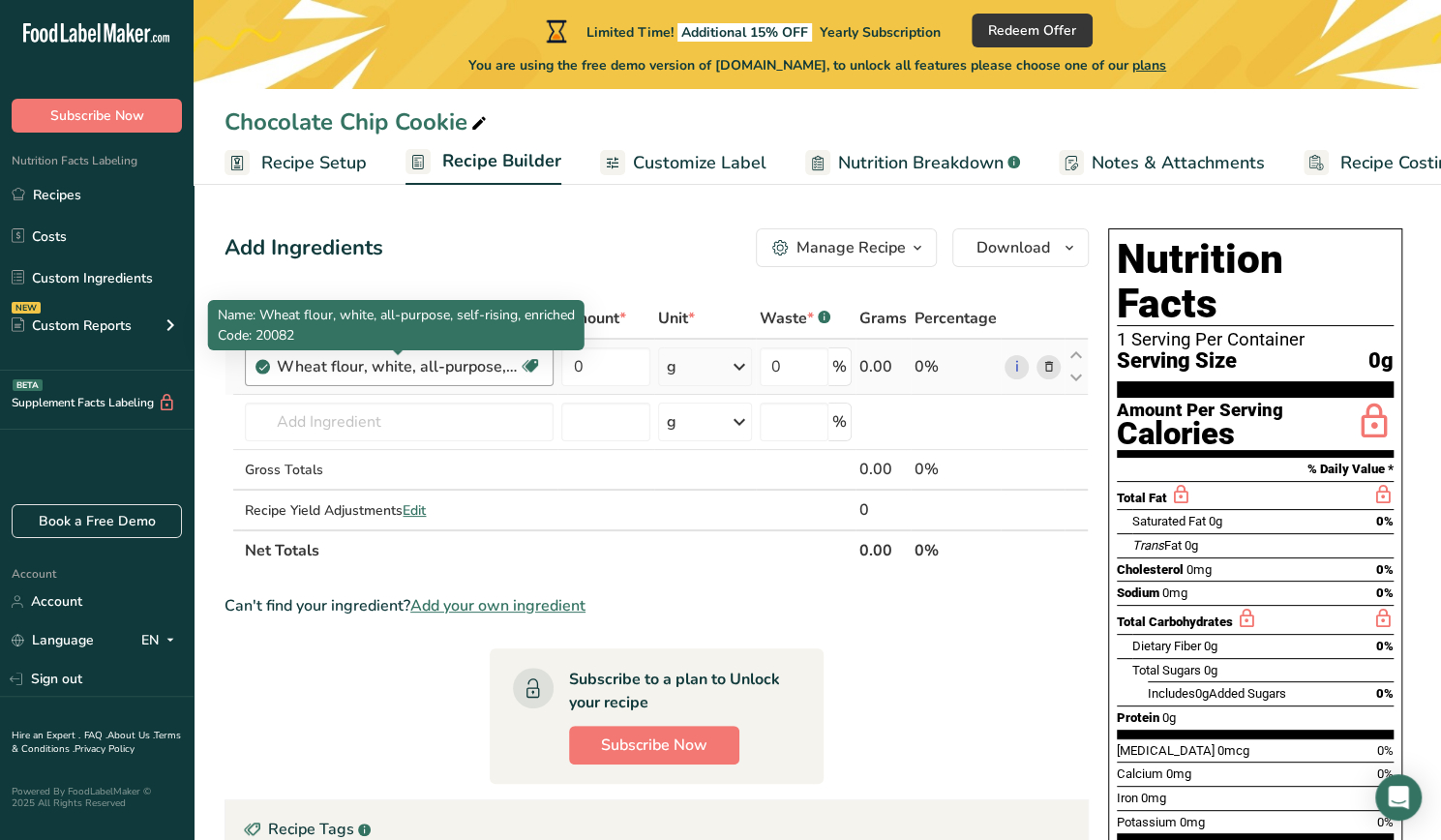
click at [468, 363] on div "Wheat flour, white, all-purpose, self-rising, enriched" at bounding box center [398, 366] width 242 height 23
click at [414, 367] on div "Wheat flour, white, all-purpose, self-rising, enriched" at bounding box center [398, 366] width 242 height 23
click at [490, 364] on div "Wheat flour, white, all-purpose, self-rising, enriched" at bounding box center [398, 366] width 242 height 23
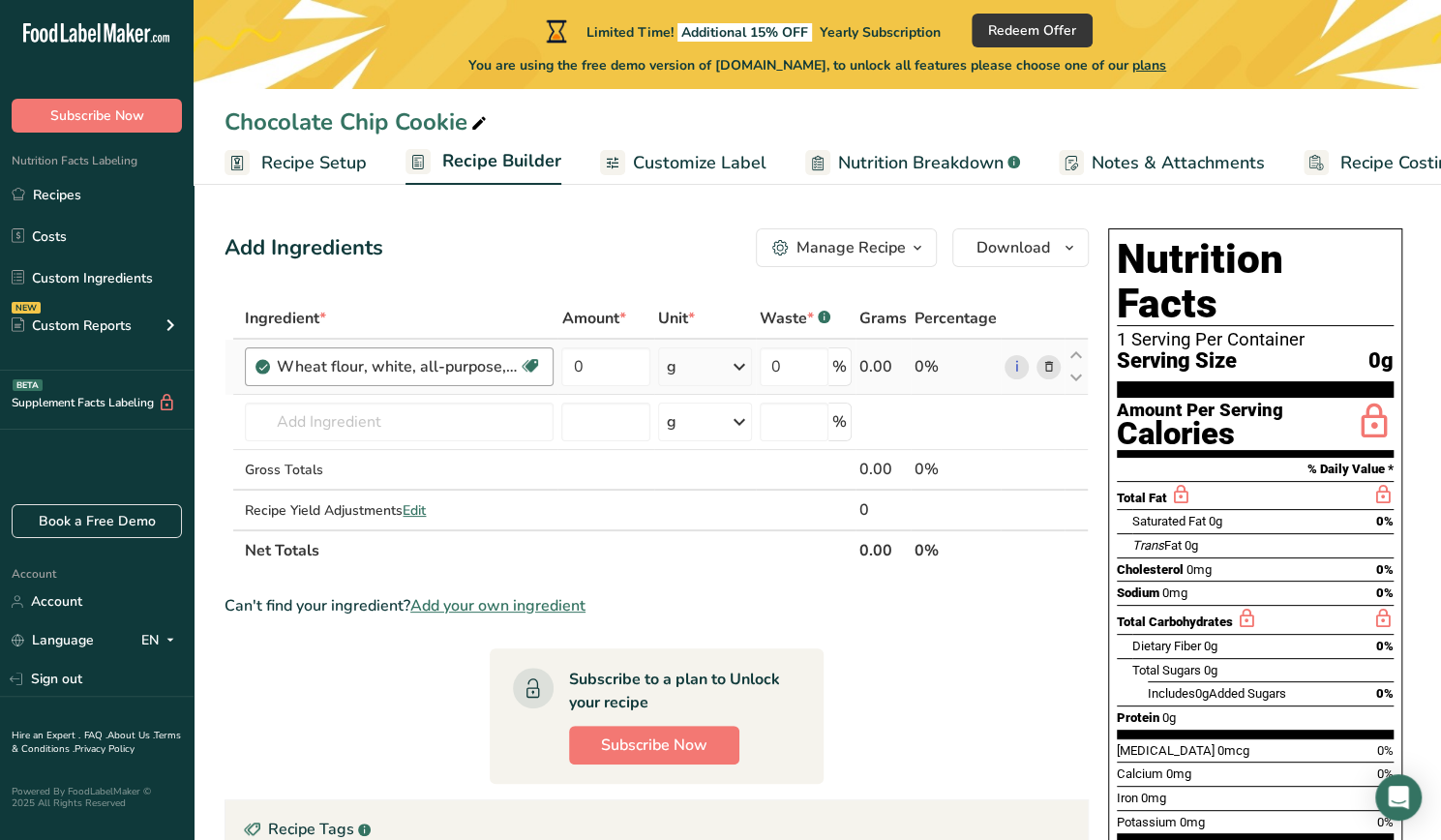
click at [271, 370] on div "Wheat flour, white, all-purpose, self-rising, enriched Dairy free Vegan Vegetar…" at bounding box center [399, 366] width 309 height 39
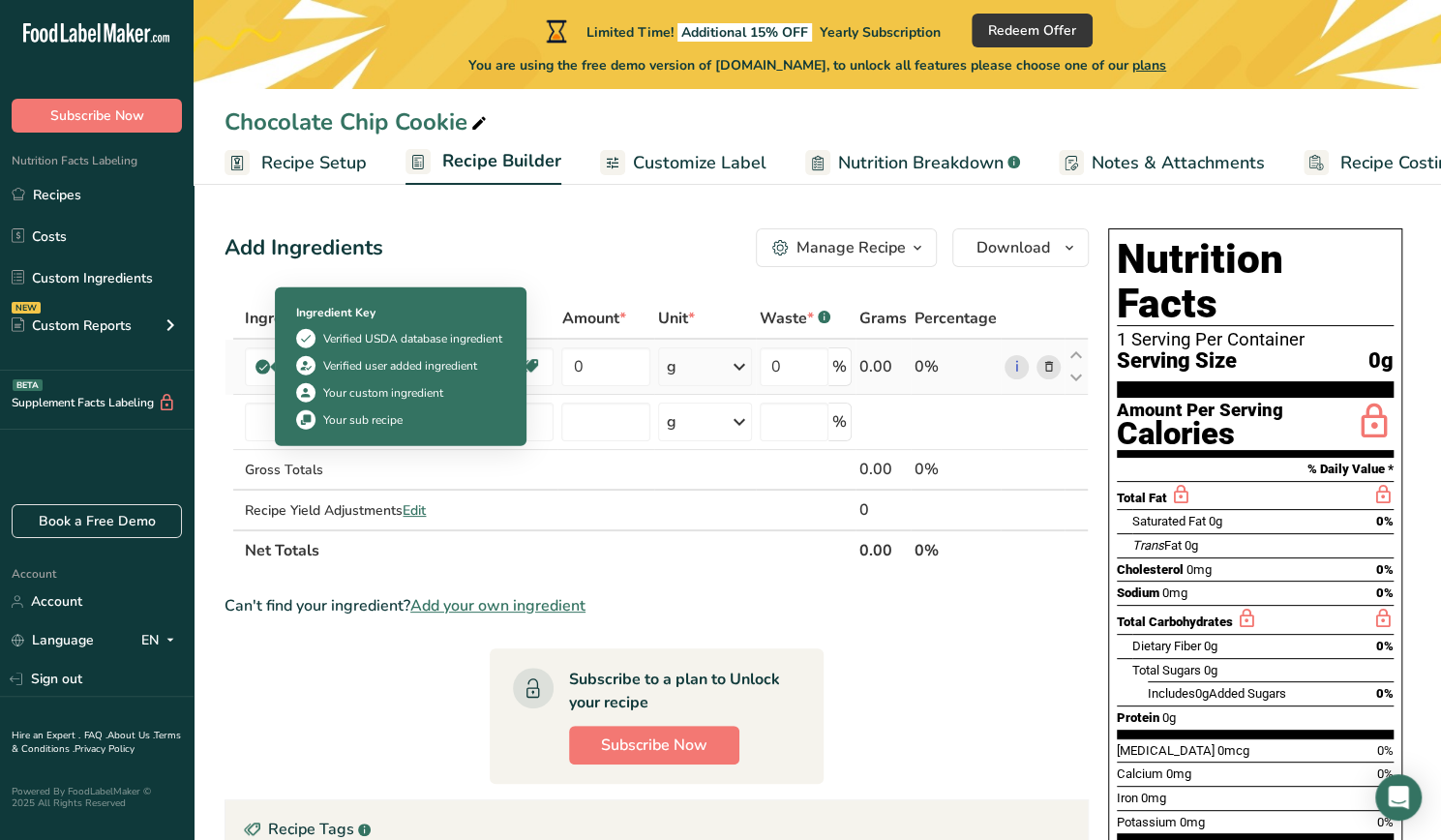
click at [267, 366] on icon at bounding box center [263, 367] width 12 height 18
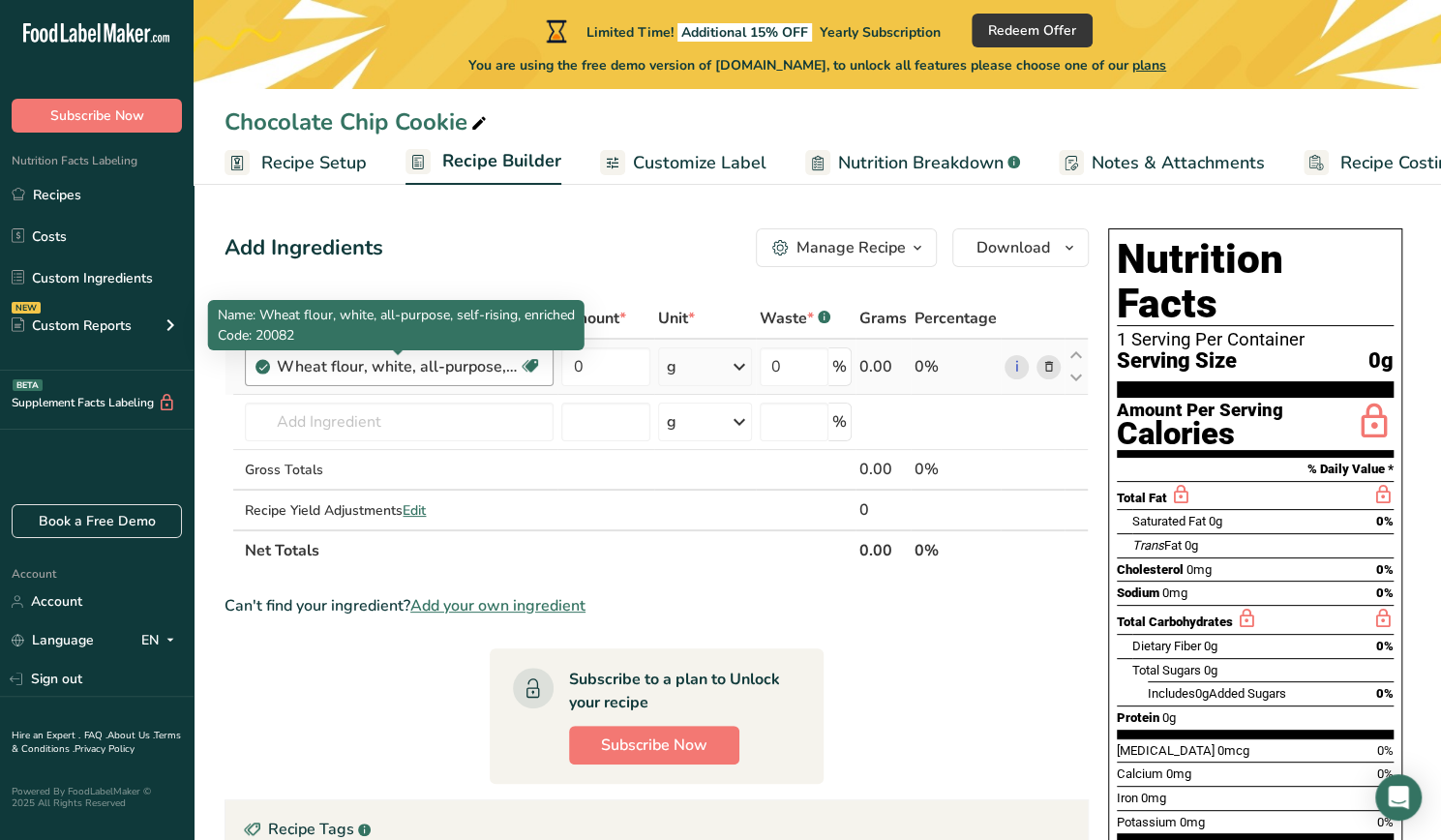
click at [322, 366] on div "Wheat flour, white, all-purpose, self-rising, enriched" at bounding box center [398, 366] width 242 height 23
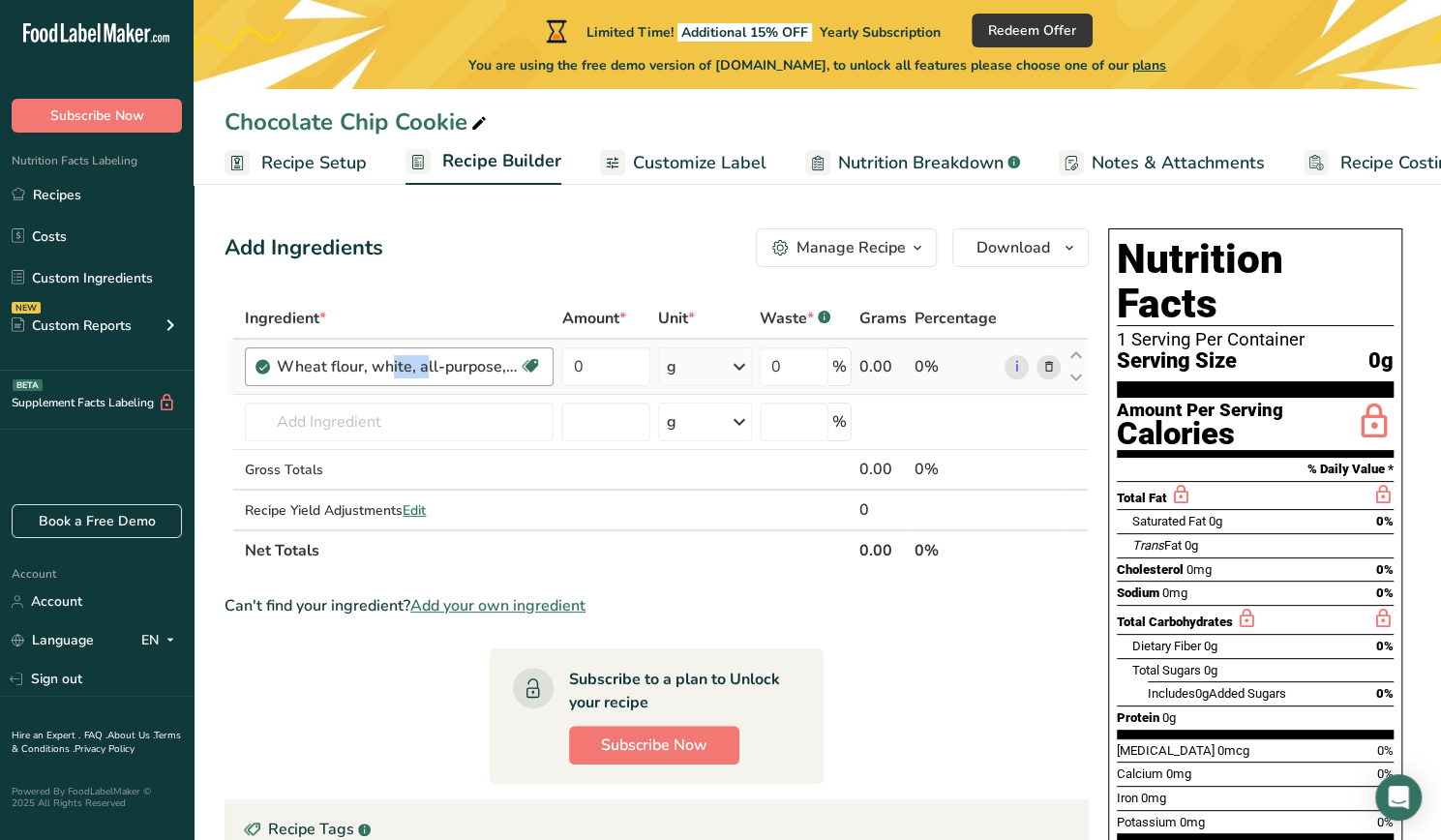
click at [322, 366] on div "Wheat flour, white, all-purpose, self-rising, enriched" at bounding box center [398, 366] width 242 height 23
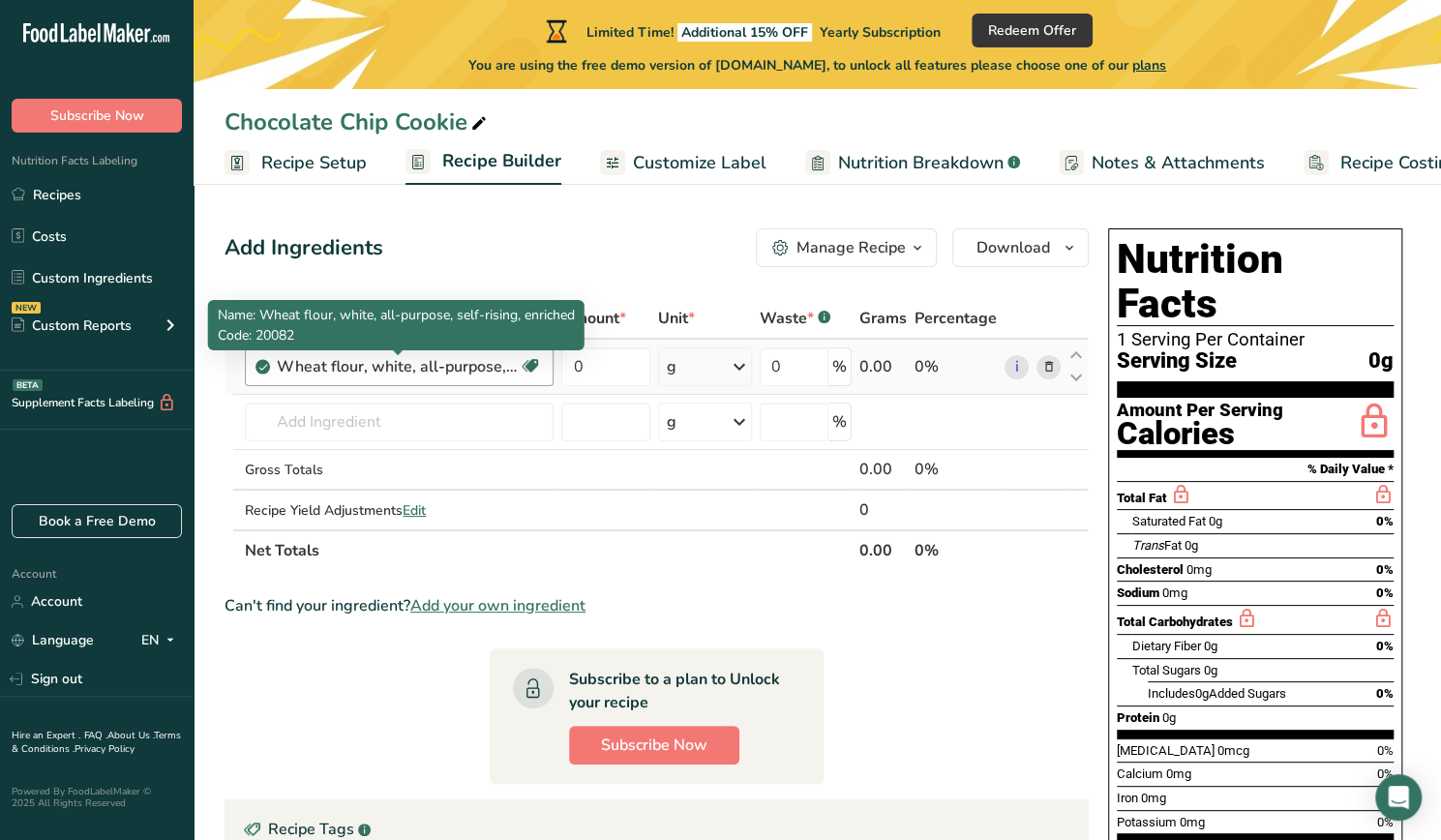
click at [378, 366] on div "Wheat flour, white, all-purpose, self-rising, enriched" at bounding box center [398, 366] width 242 height 23
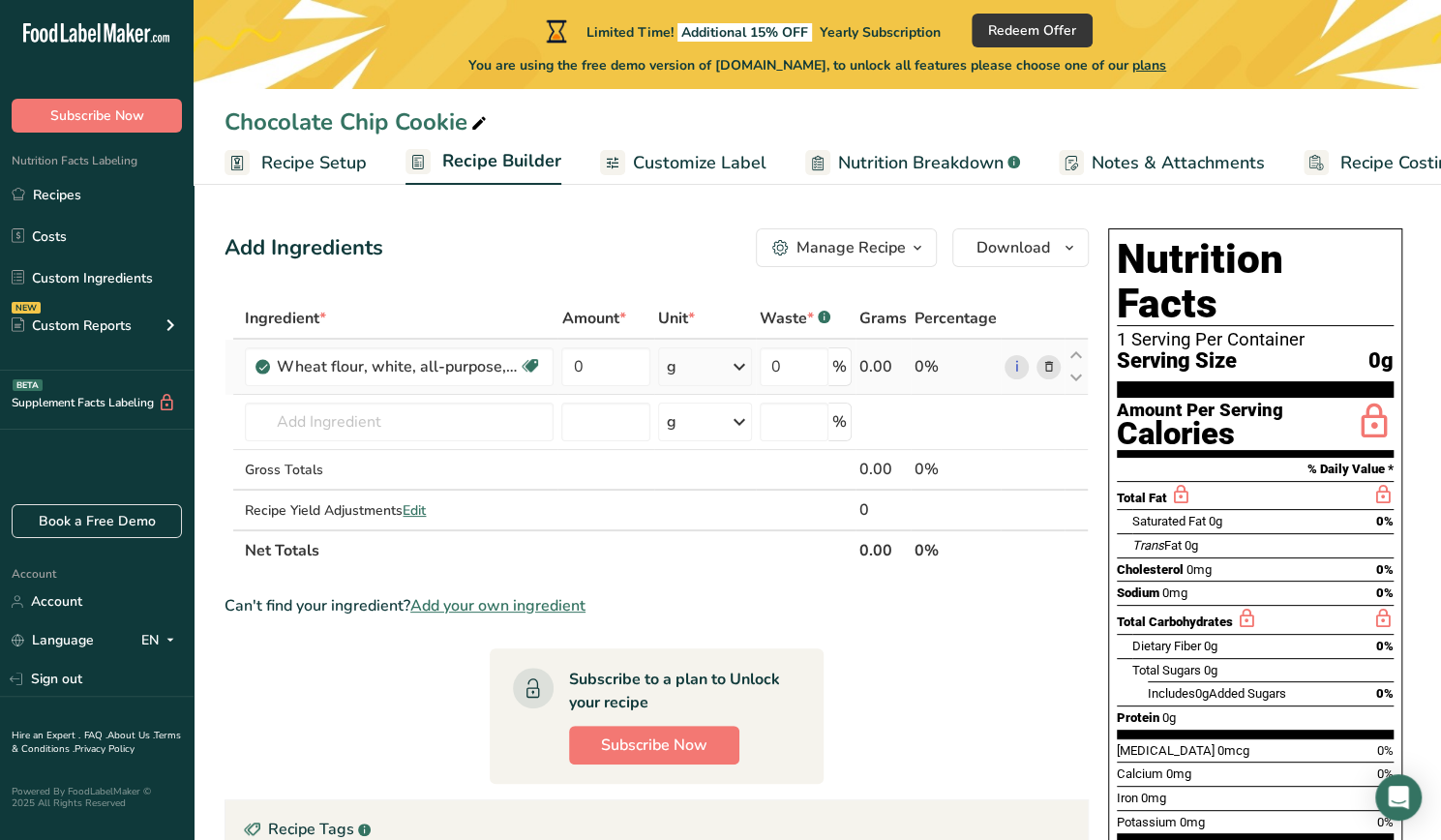
click at [1046, 369] on icon at bounding box center [1049, 367] width 14 height 20
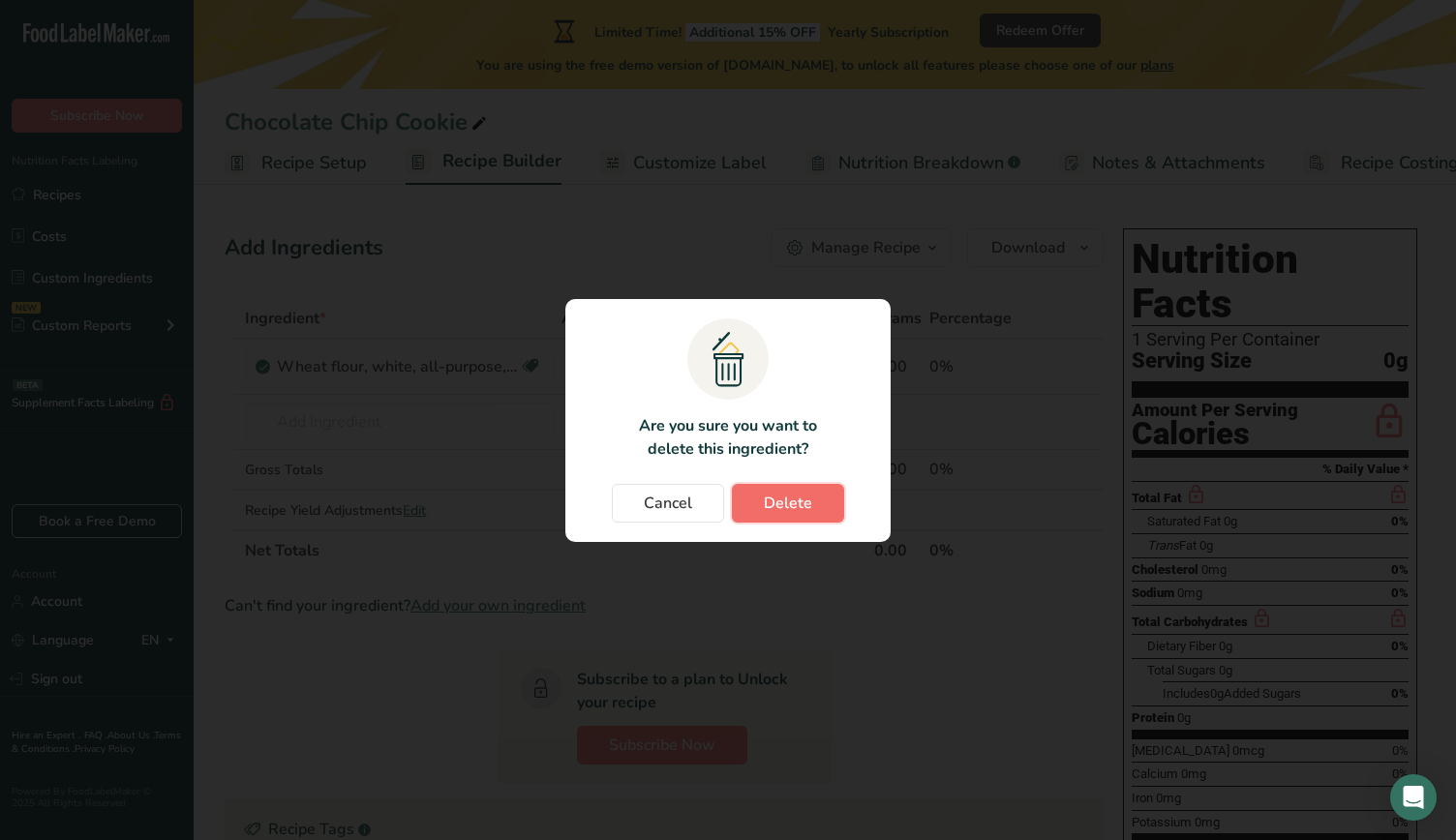
click at [795, 498] on span "Delete" at bounding box center [788, 502] width 49 height 23
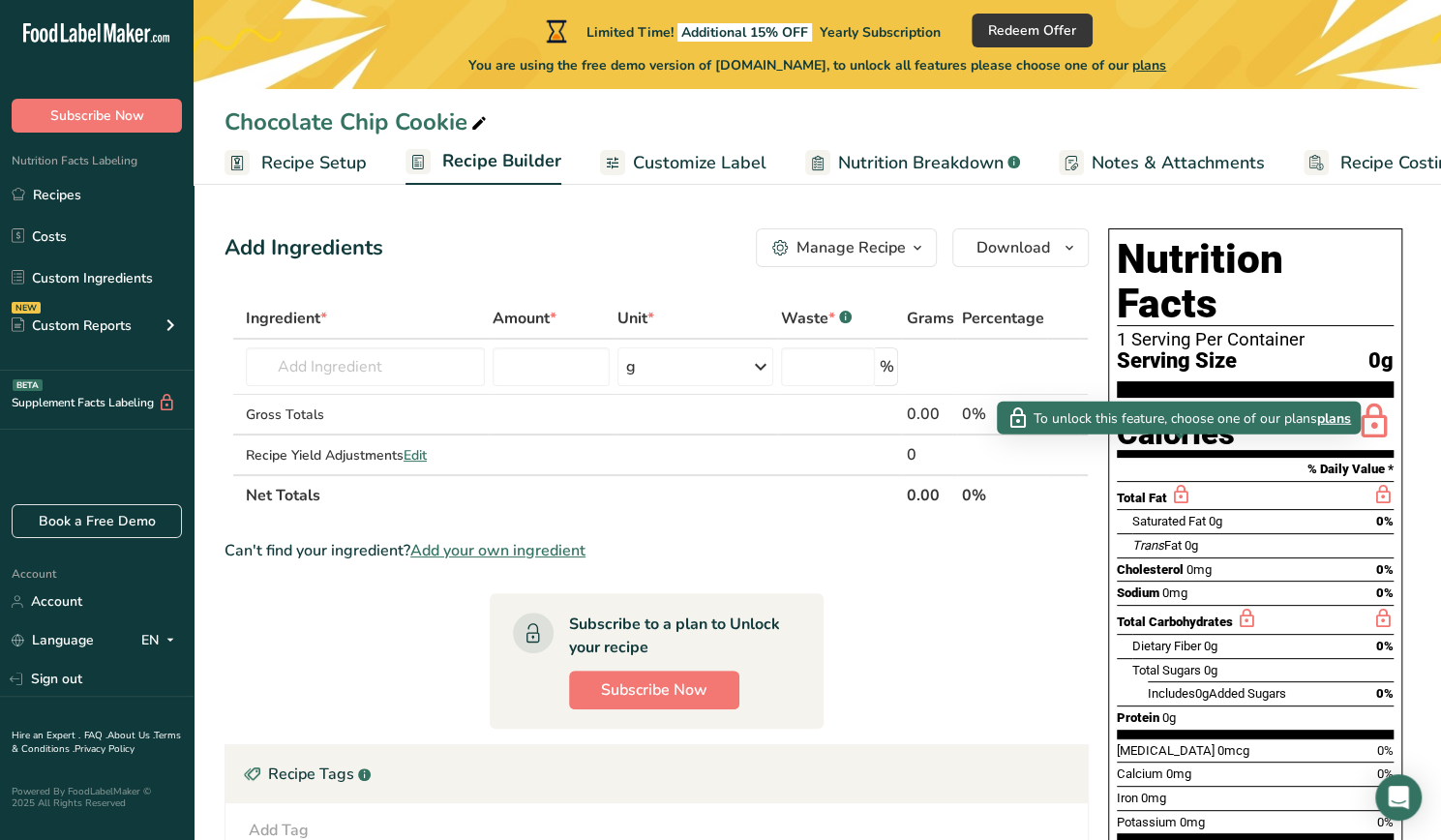
click at [1328, 417] on span "plans" at bounding box center [1335, 417] width 34 height 20
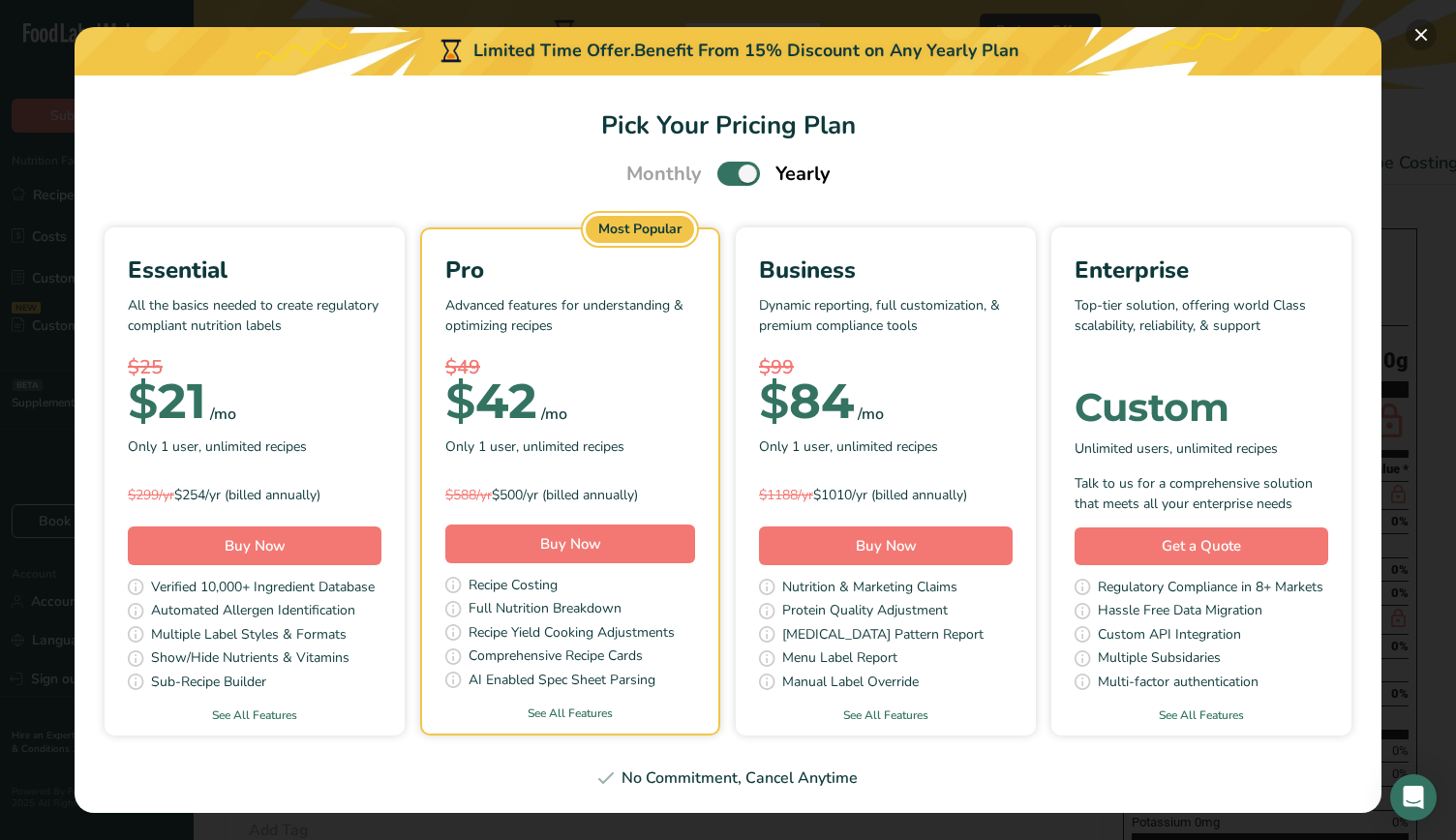
click at [1437, 32] on div "Limited Time Offer. Benefit From 15% Discount on Any Yearly Plan Pick Your Pric…" at bounding box center [728, 420] width 1456 height 840
